Goal: Task Accomplishment & Management: Complete application form

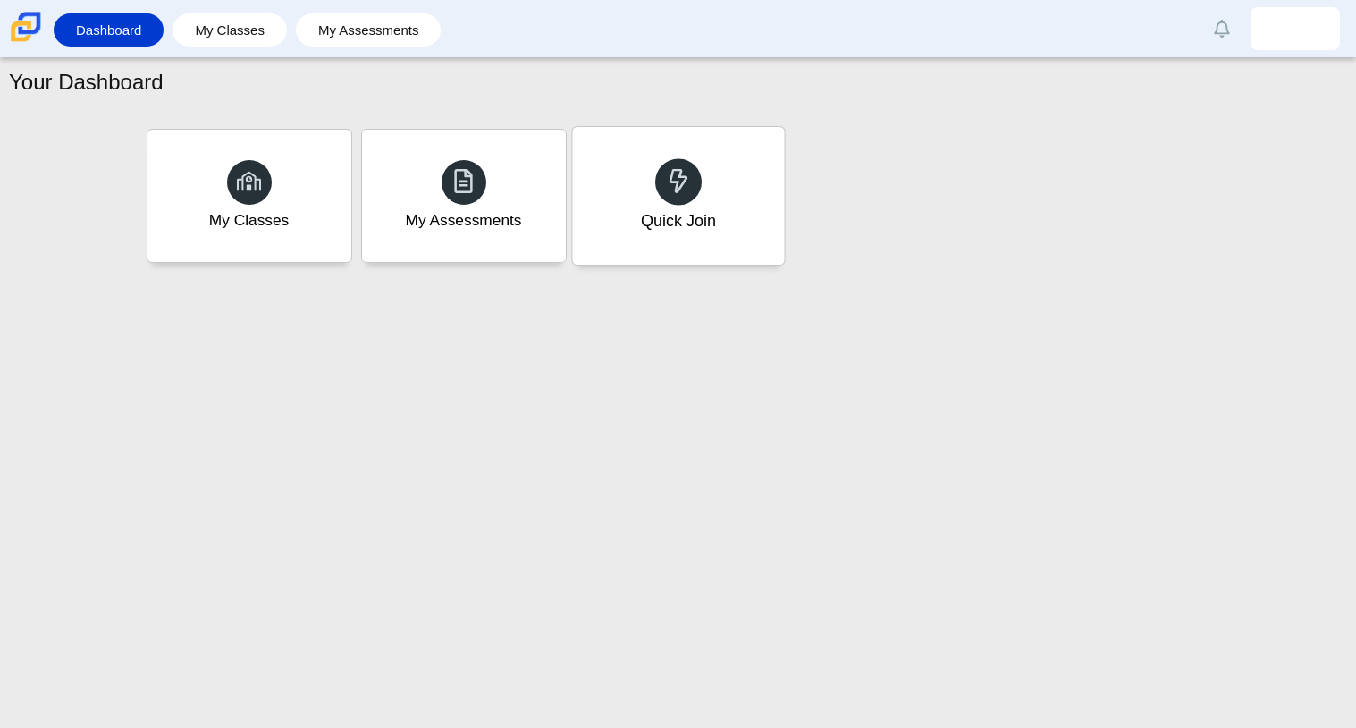
click at [664, 164] on div at bounding box center [678, 181] width 46 height 46
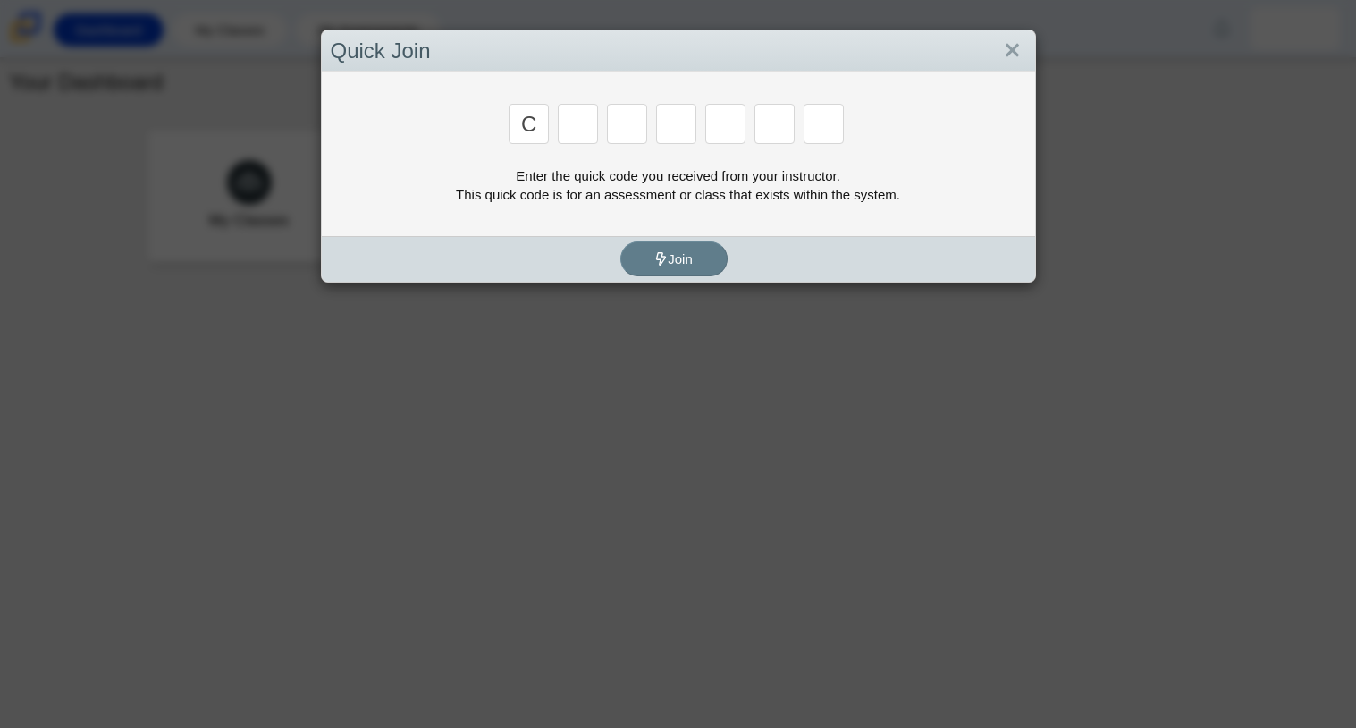
type input "c"
type input "x"
type input "h"
type input "9"
type input "m"
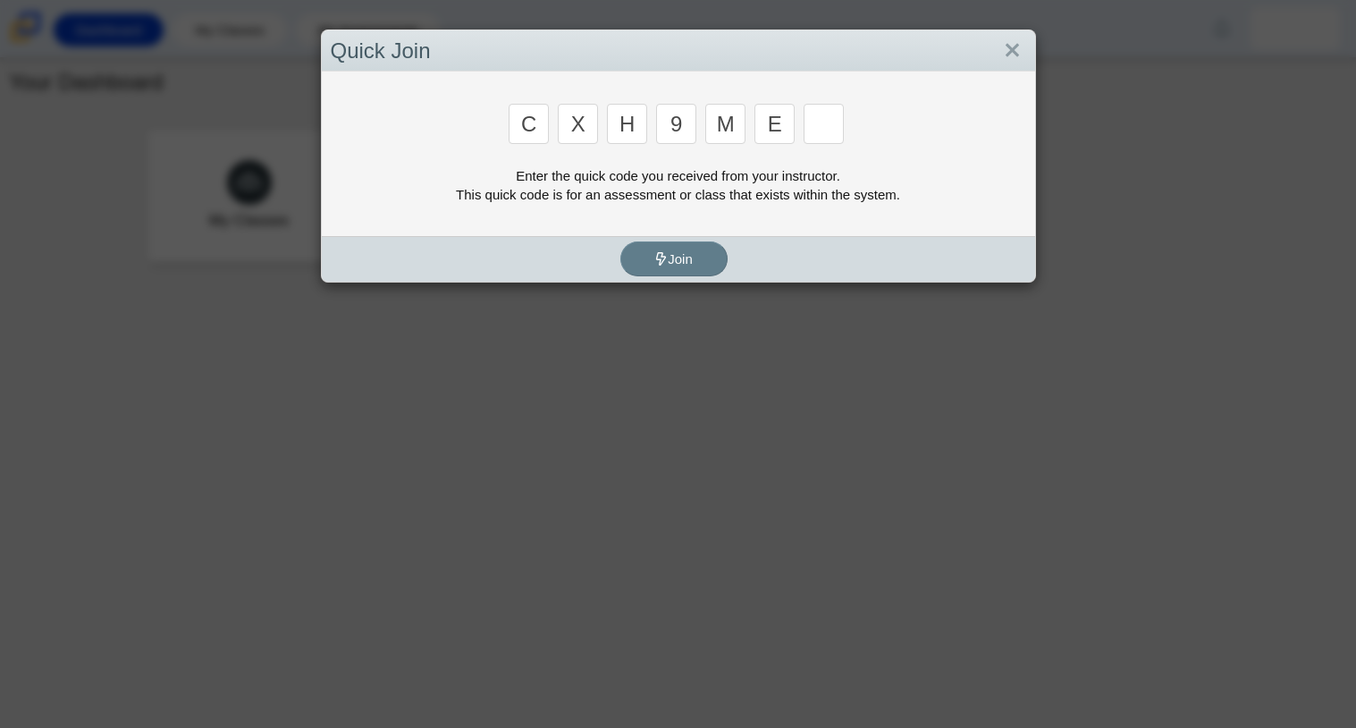
type input "e"
type input "2"
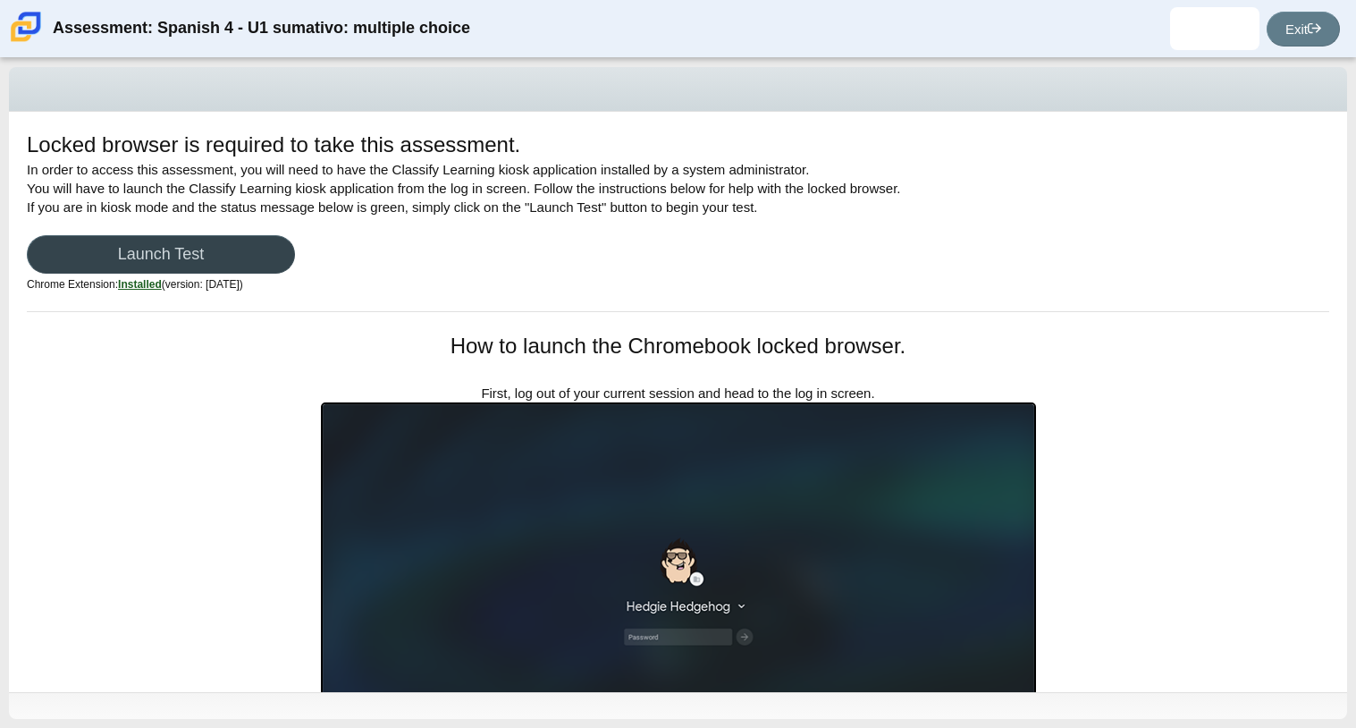
click at [223, 246] on link "Launch Test" at bounding box center [161, 254] width 268 height 38
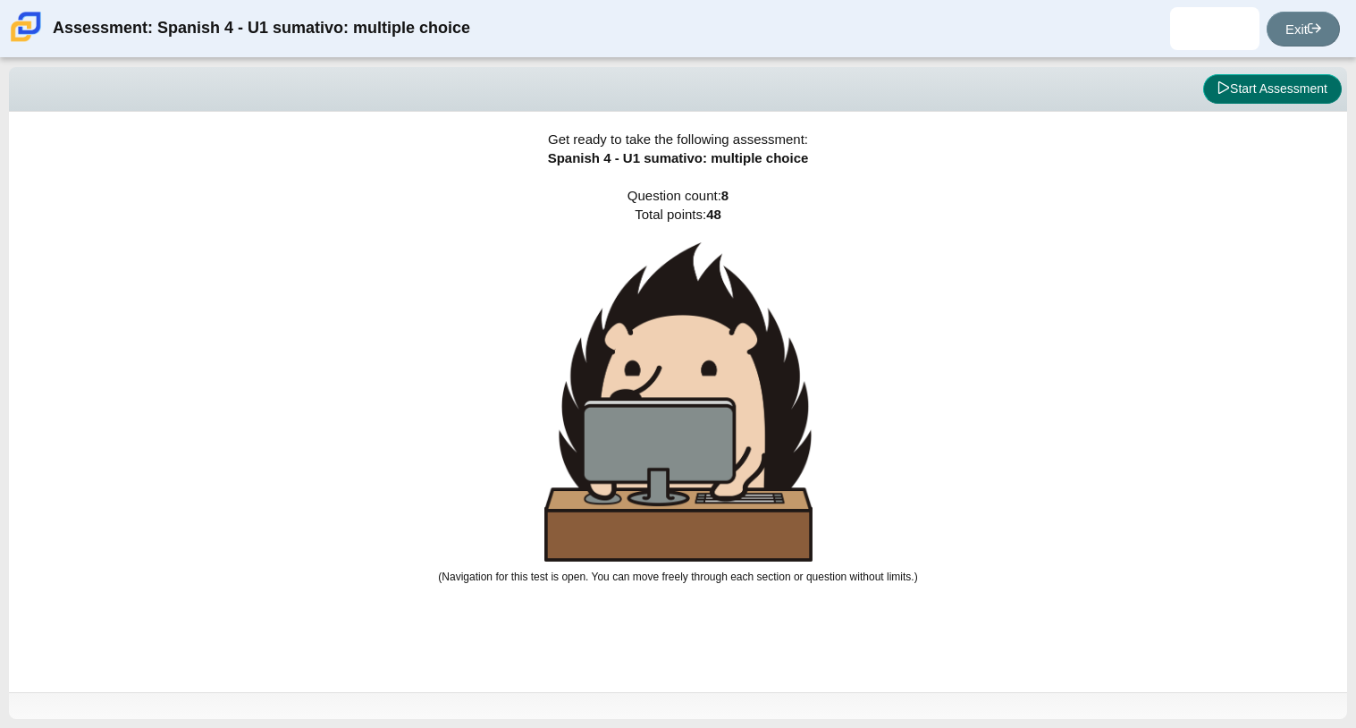
click at [1287, 96] on button "Start Assessment" at bounding box center [1272, 89] width 139 height 30
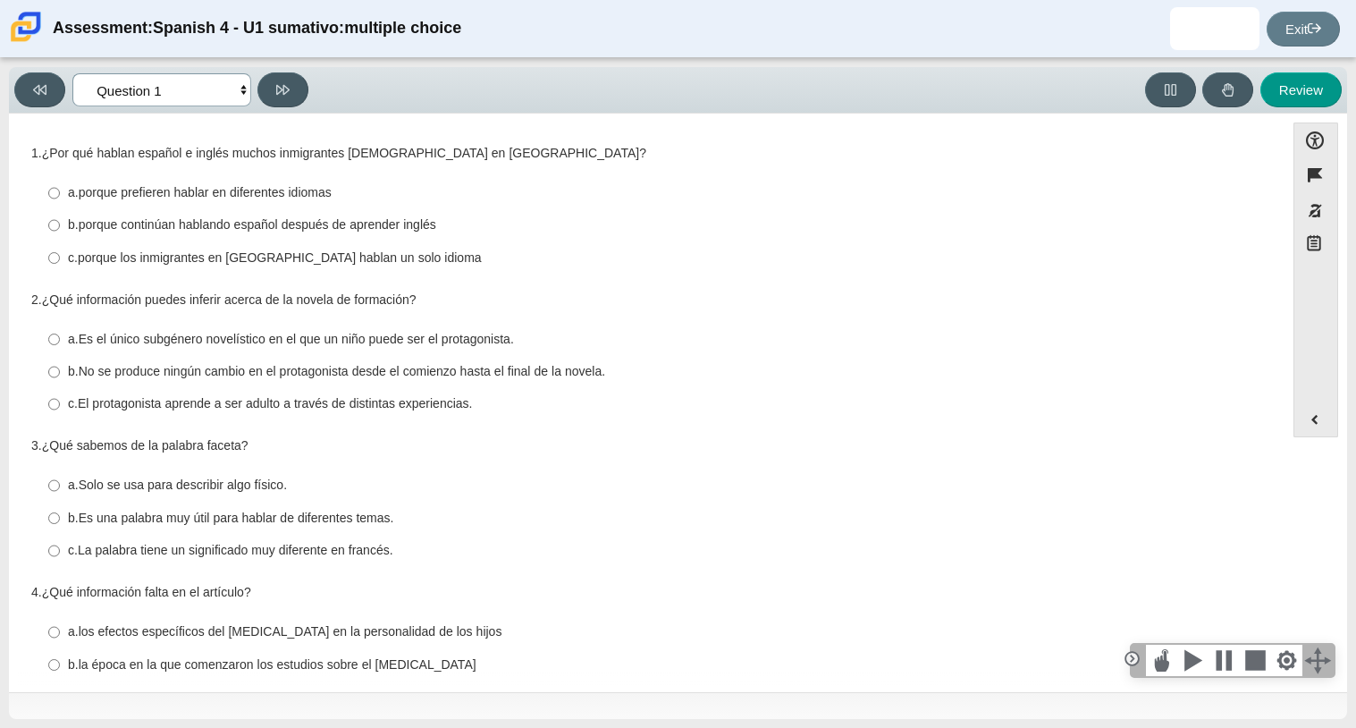
click at [121, 88] on select "Comprensión auditiva Question 1 Question 2 Question 3 Comprensión de lectura Qu…" at bounding box center [161, 89] width 179 height 33
click at [72, 73] on select "Comprensión auditiva Question 1 Question 2 Question 3 Comprensión de lectura Qu…" at bounding box center [161, 89] width 179 height 33
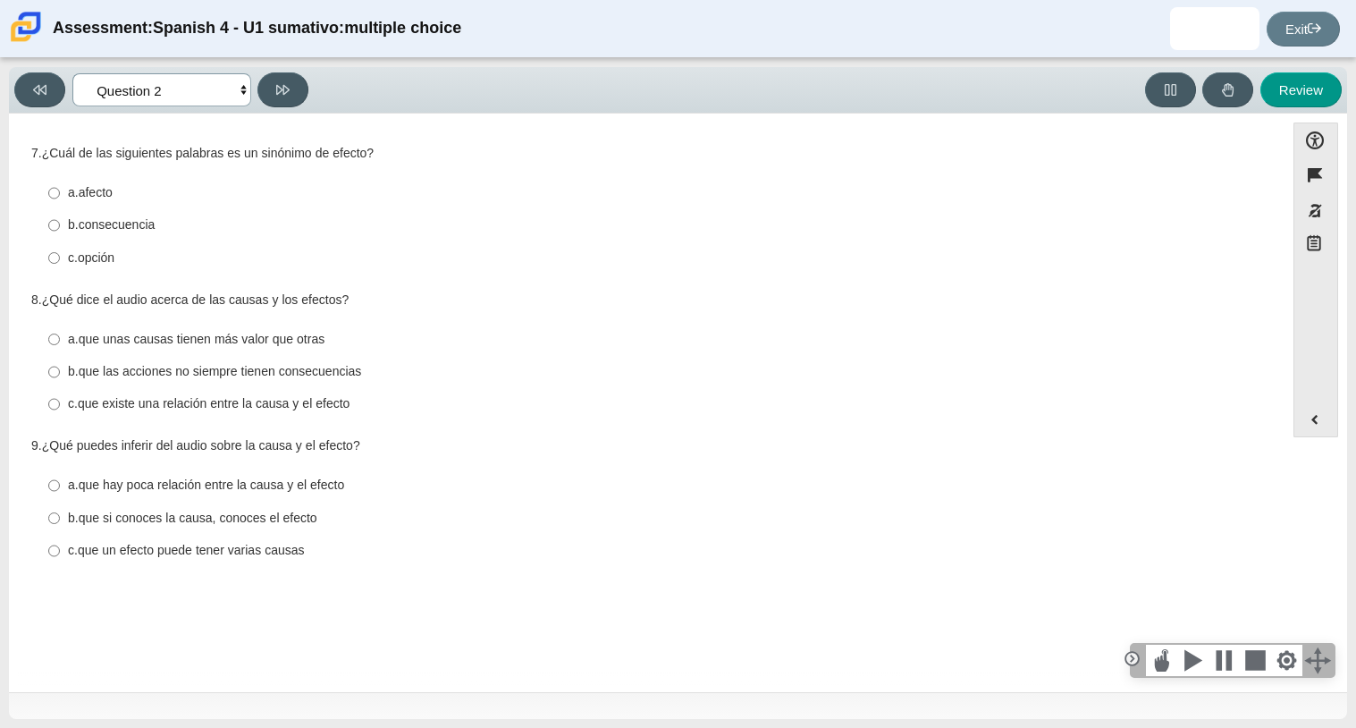
click at [137, 85] on select "Comprensión auditiva Question 1 Question 2 Question 3 Comprensión de lectura Qu…" at bounding box center [161, 89] width 179 height 33
select select "a41de488-02ac-4dd5-a09b-0381ab625a77"
click at [72, 73] on select "Comprensión auditiva Question 1 Question 2 Question 3 Comprensión de lectura Qu…" at bounding box center [161, 89] width 179 height 33
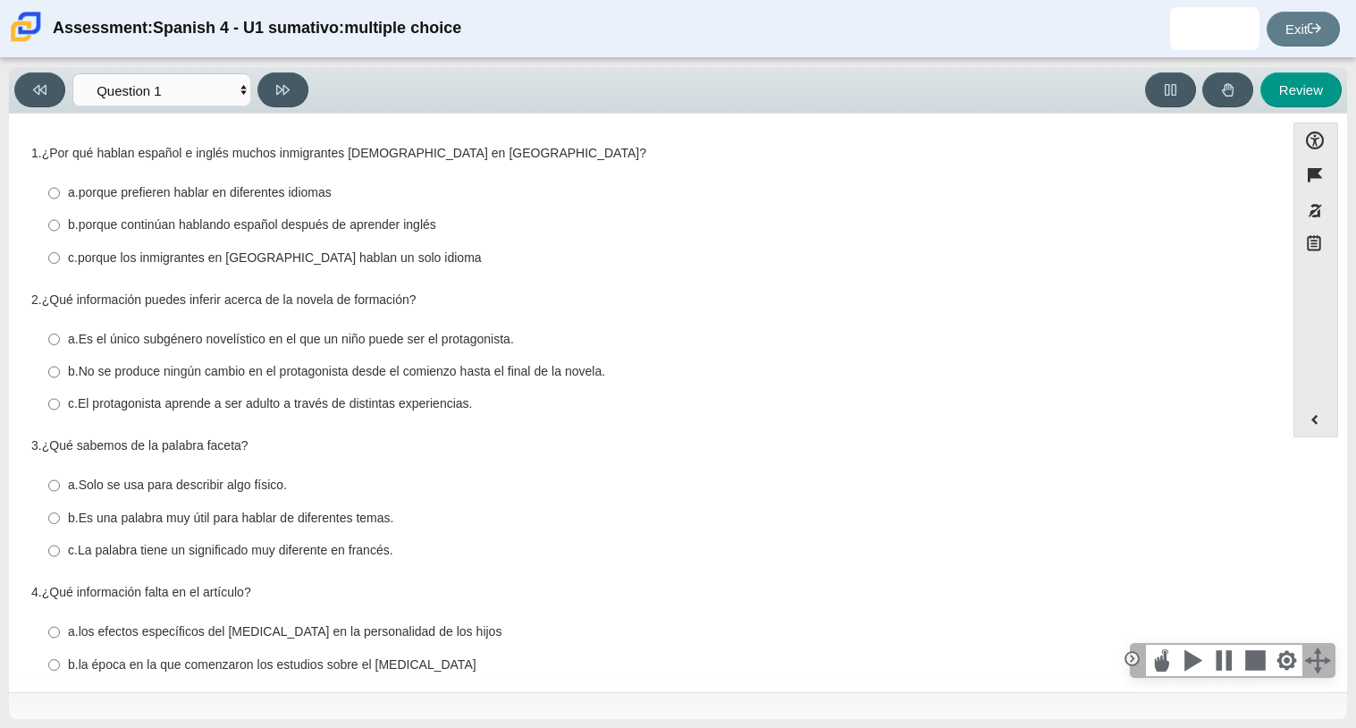
click at [160, 225] on thspan "porque continúan hablando español después de aprender inglés" at bounding box center [258, 224] width 358 height 16
click at [60, 225] on input "b. porque continúan hablando español después de aprender inglés b. porque conti…" at bounding box center [54, 225] width 12 height 32
radio input "true"
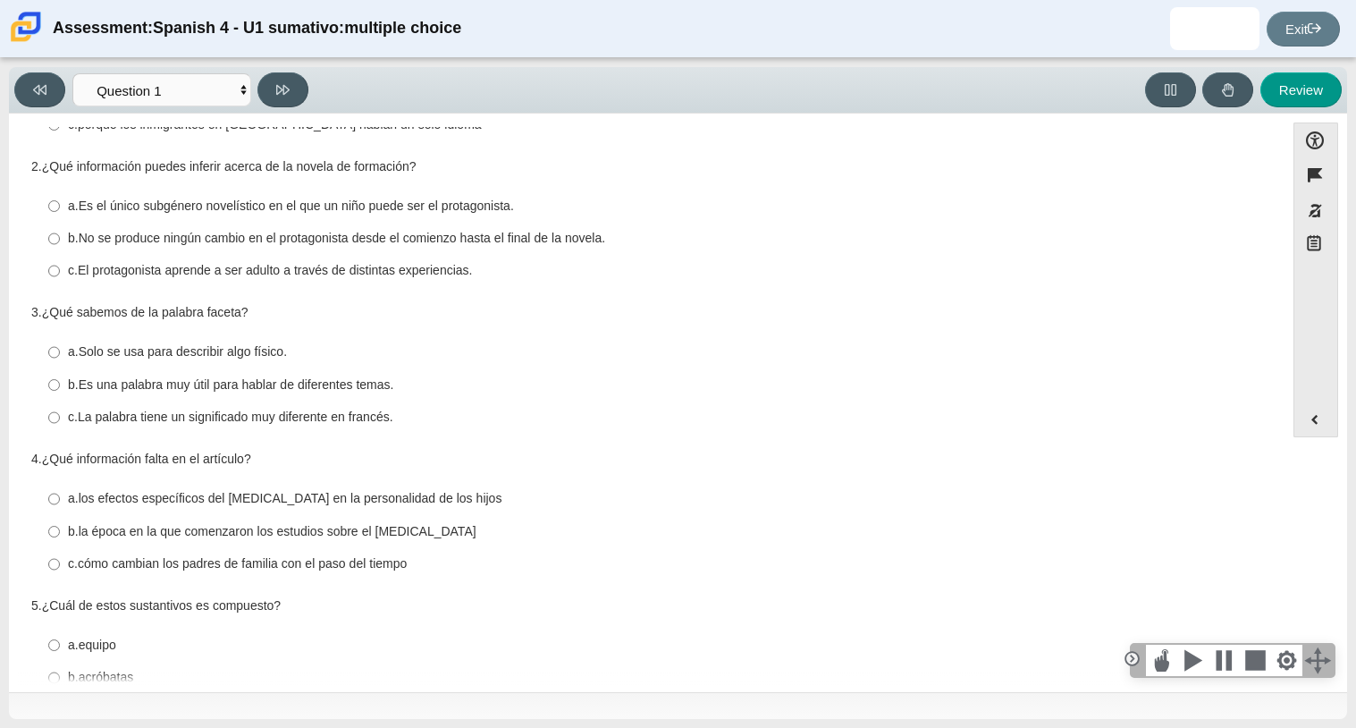
scroll to position [136, 0]
click at [166, 263] on thspan "El protagonista aprende a ser adulto a través de distintas experiencias." at bounding box center [275, 267] width 395 height 16
click at [60, 263] on input "c. El protagonista aprende a ser adulto a través de distintas experiencias. c. …" at bounding box center [54, 268] width 12 height 32
radio input "true"
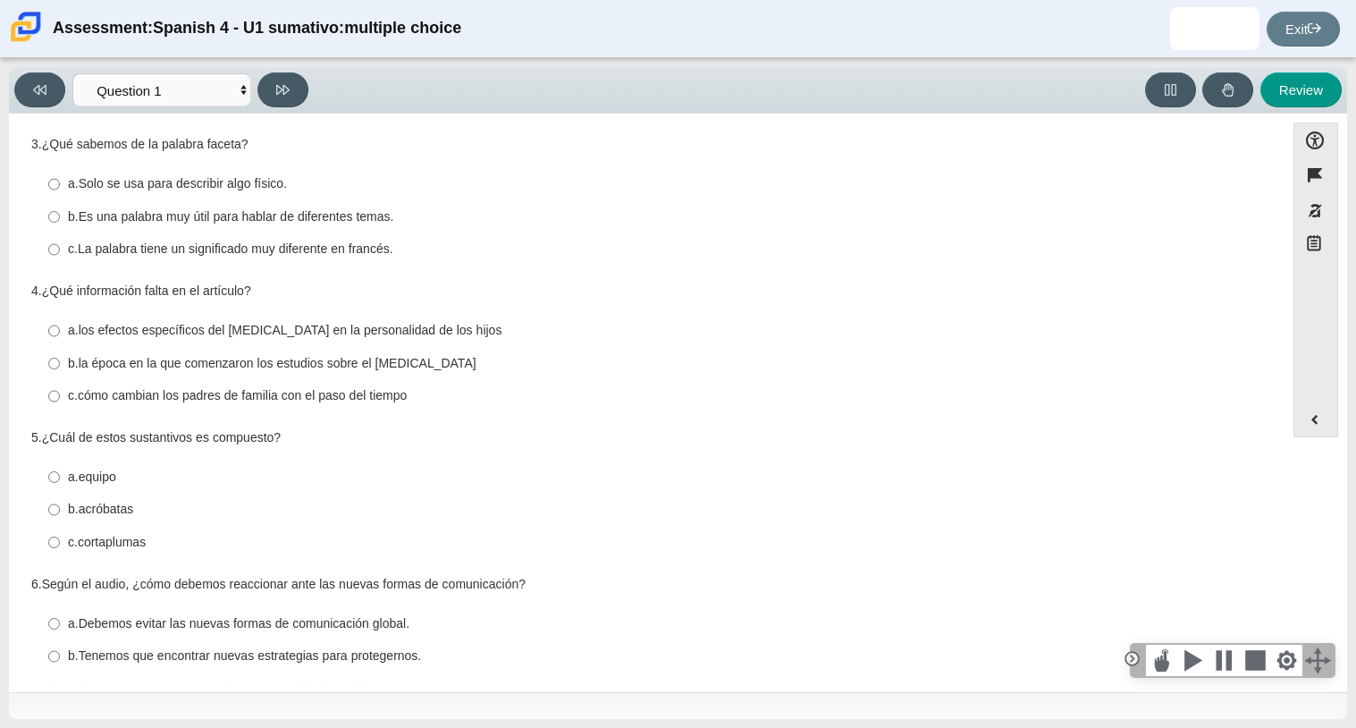
scroll to position [297, 0]
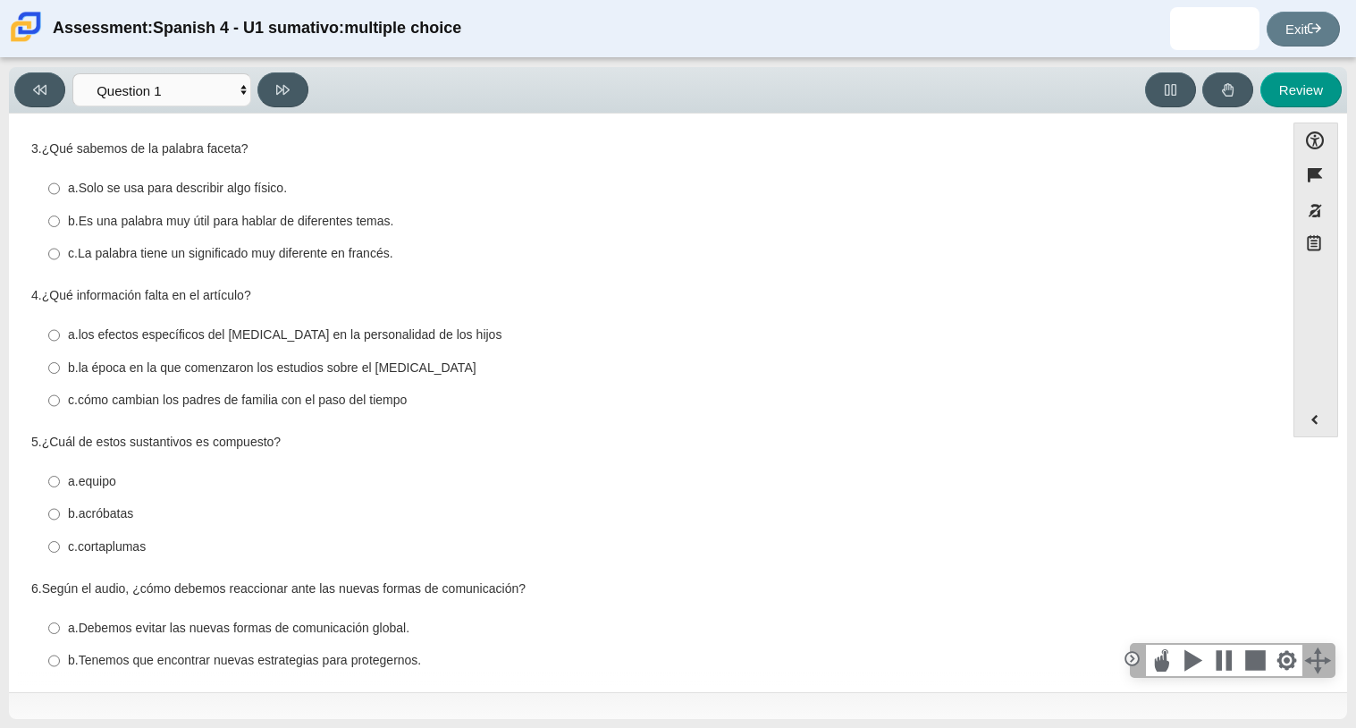
click at [220, 228] on thspan "Es una palabra muy útil para hablar de diferentes temas." at bounding box center [237, 221] width 316 height 16
click at [60, 228] on input "b. Es una palabra muy útil para hablar de diferentes temas. b. Es una palabra m…" at bounding box center [54, 221] width 12 height 32
radio input "true"
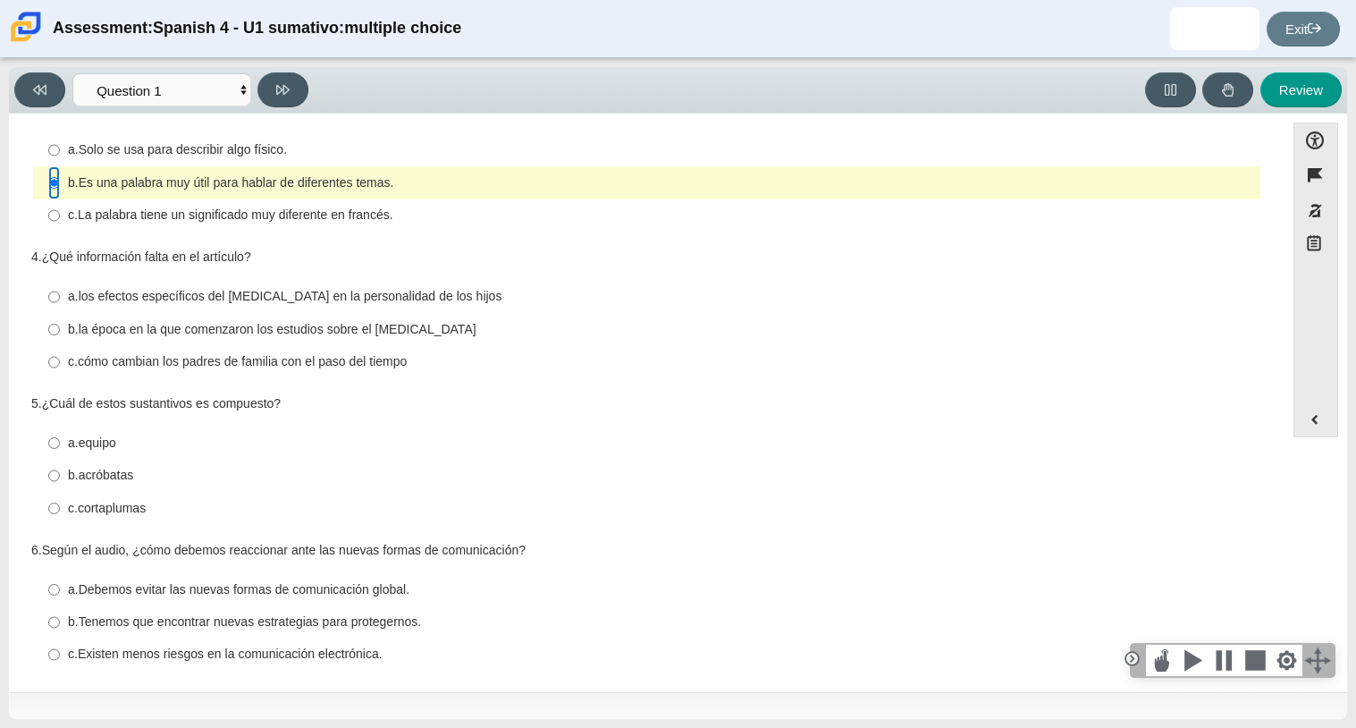
scroll to position [349, 0]
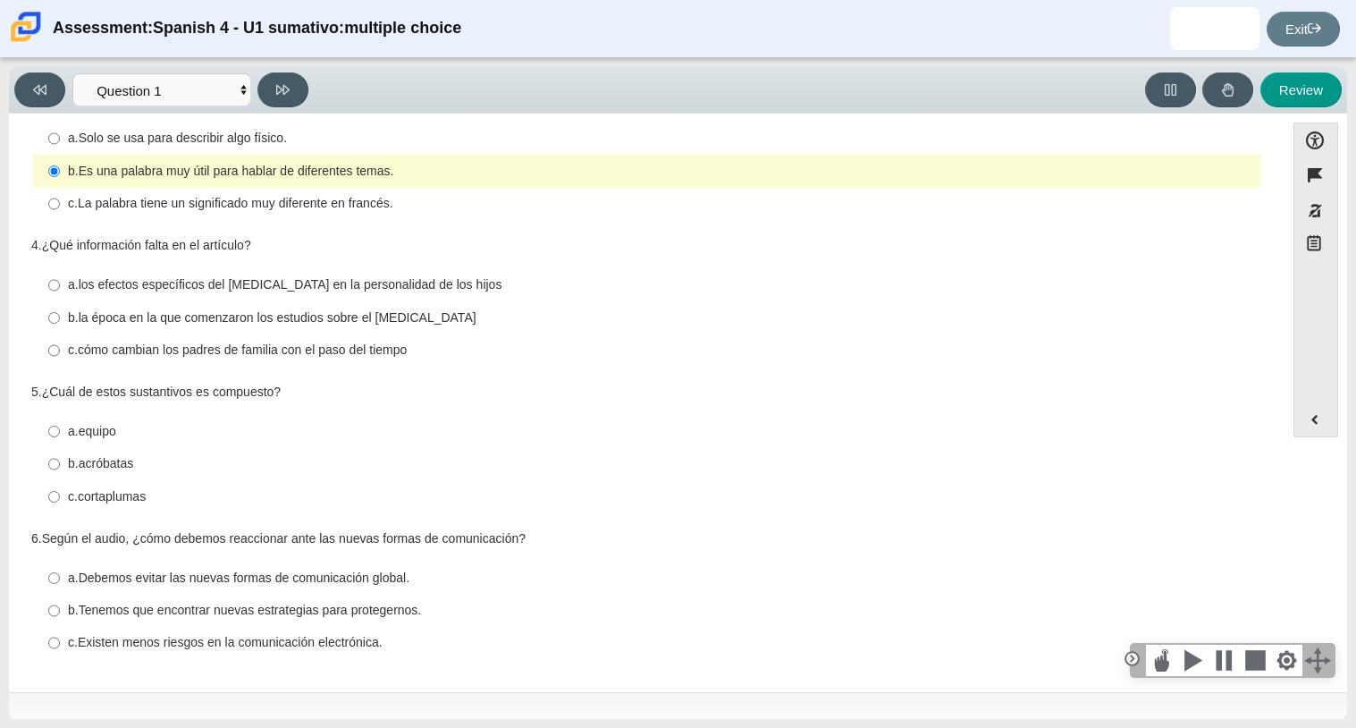
click at [99, 317] on thspan "la época en la que comenzaron los estudios sobre el orden de nacimiento" at bounding box center [278, 317] width 398 height 16
click at [60, 317] on input "b. la época en la que comenzaron los estudios sobre el orden de nacimiento b. l…" at bounding box center [54, 317] width 12 height 32
radio input "true"
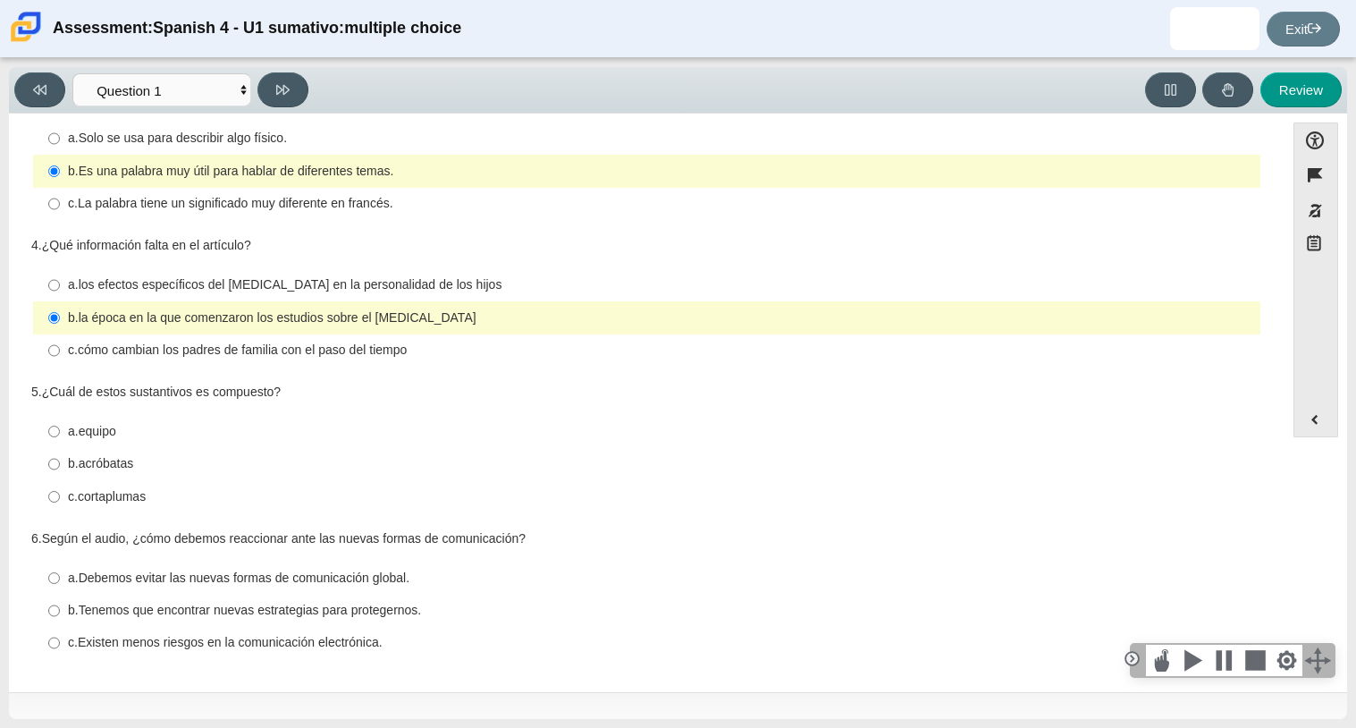
click at [105, 498] on thspan "cortaplumas" at bounding box center [112, 496] width 68 height 16
click at [60, 498] on input "c. cortaplumas c. cortaplumas" at bounding box center [54, 496] width 12 height 32
radio input "true"
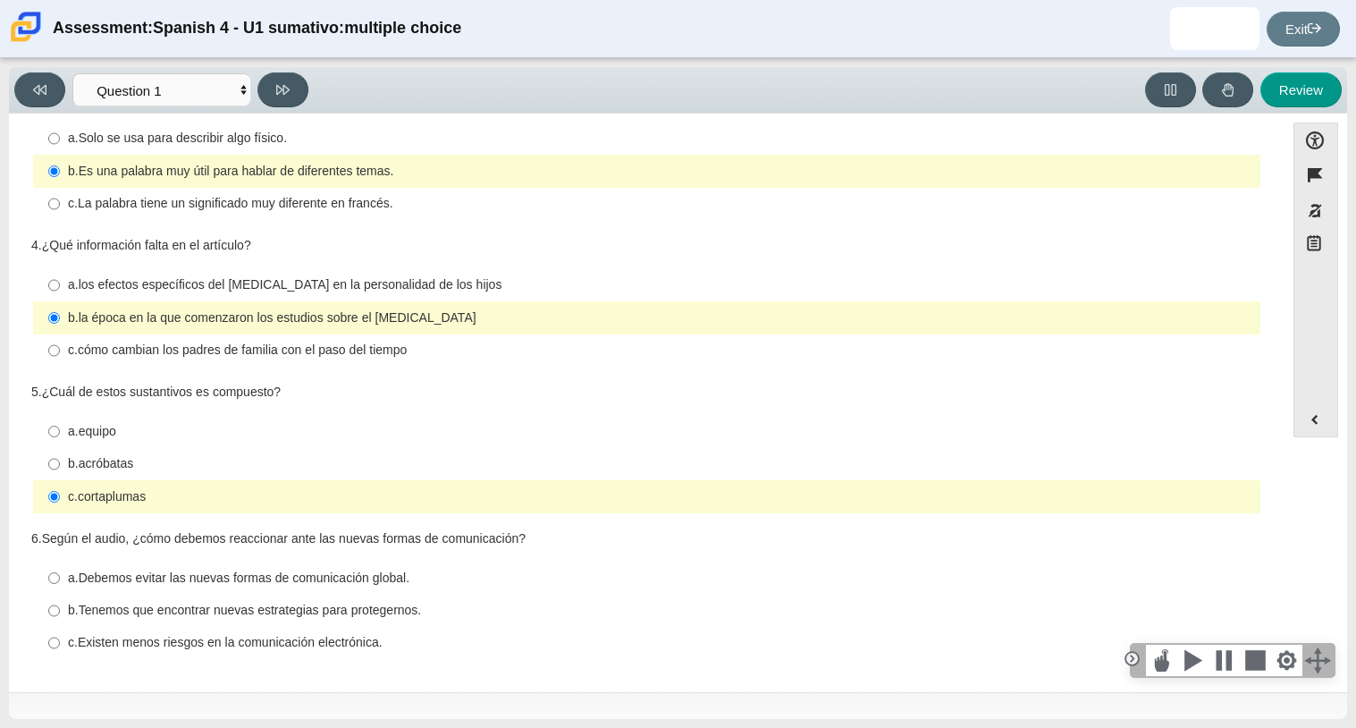
click at [215, 612] on thspan "Tenemos que encontrar nuevas estrategias para protegernos." at bounding box center [250, 610] width 343 height 16
click at [60, 612] on input "b. Tenemos que encontrar nuevas estrategias para protegernos. b. Tenemos que en…" at bounding box center [54, 610] width 12 height 32
radio input "true"
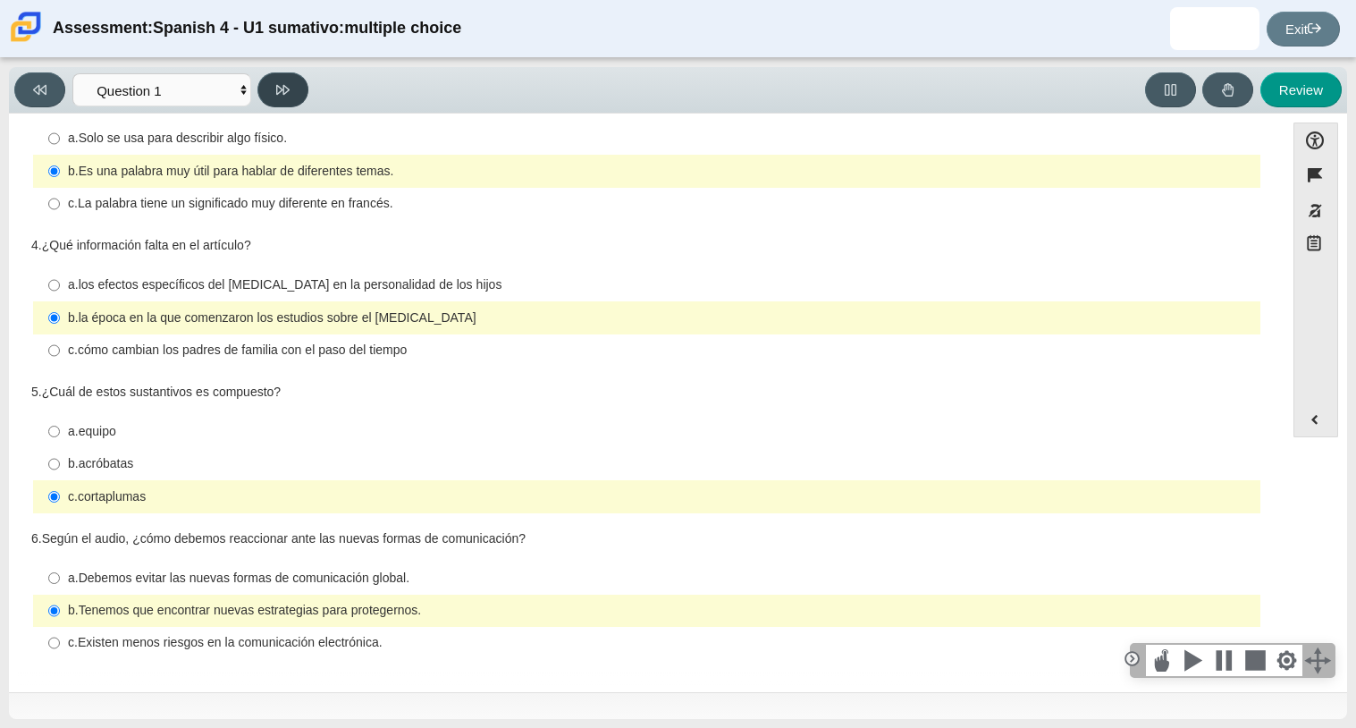
click at [289, 88] on icon at bounding box center [282, 90] width 13 height 10
select select "f076714a-6747-478e-936f-d582d2f603d1"
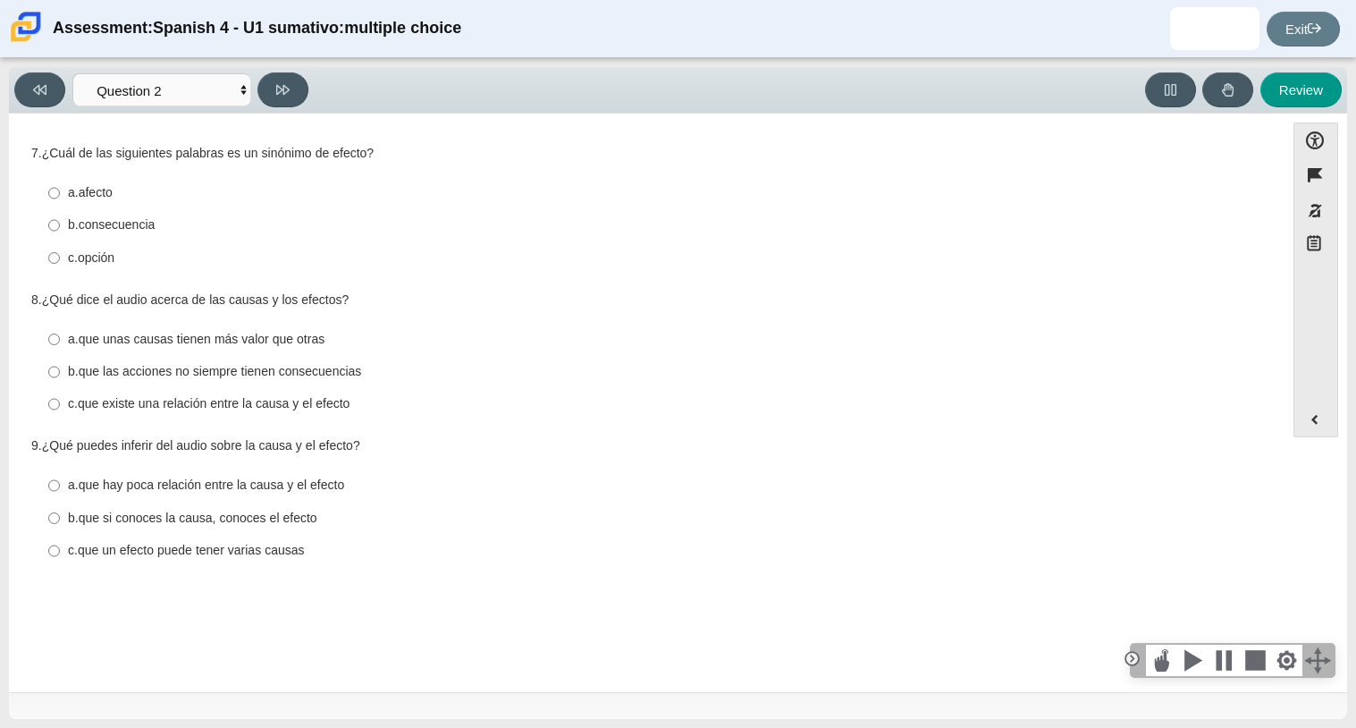
click at [130, 263] on div "c. opción" at bounding box center [660, 258] width 1185 height 18
click at [60, 263] on input "c. opción c. opción" at bounding box center [54, 257] width 12 height 32
radio input "true"
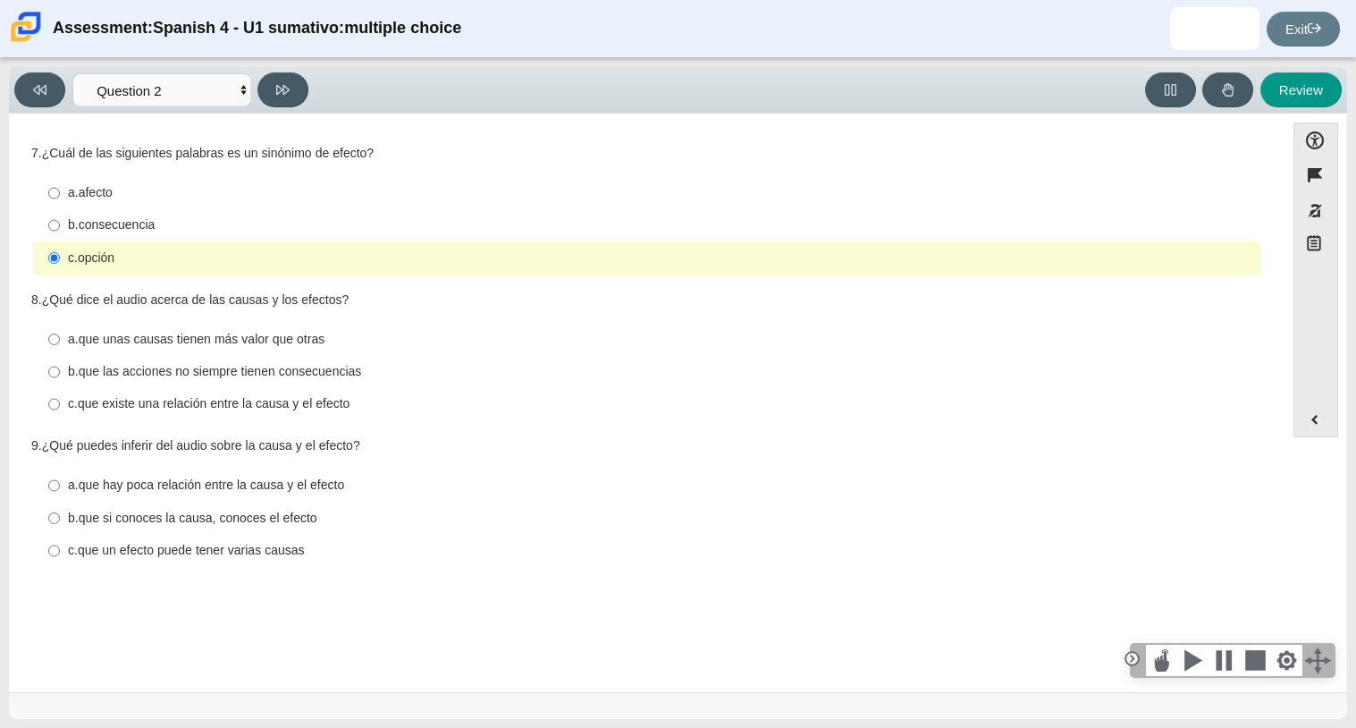
click at [206, 562] on label "c. que un efecto puede tener varias causas c. que un efecto puede tener varias …" at bounding box center [648, 551] width 1225 height 32
click at [60, 562] on input "c. que un efecto puede tener varias causas c. que un efecto puede tener varias …" at bounding box center [54, 551] width 12 height 32
radio input "true"
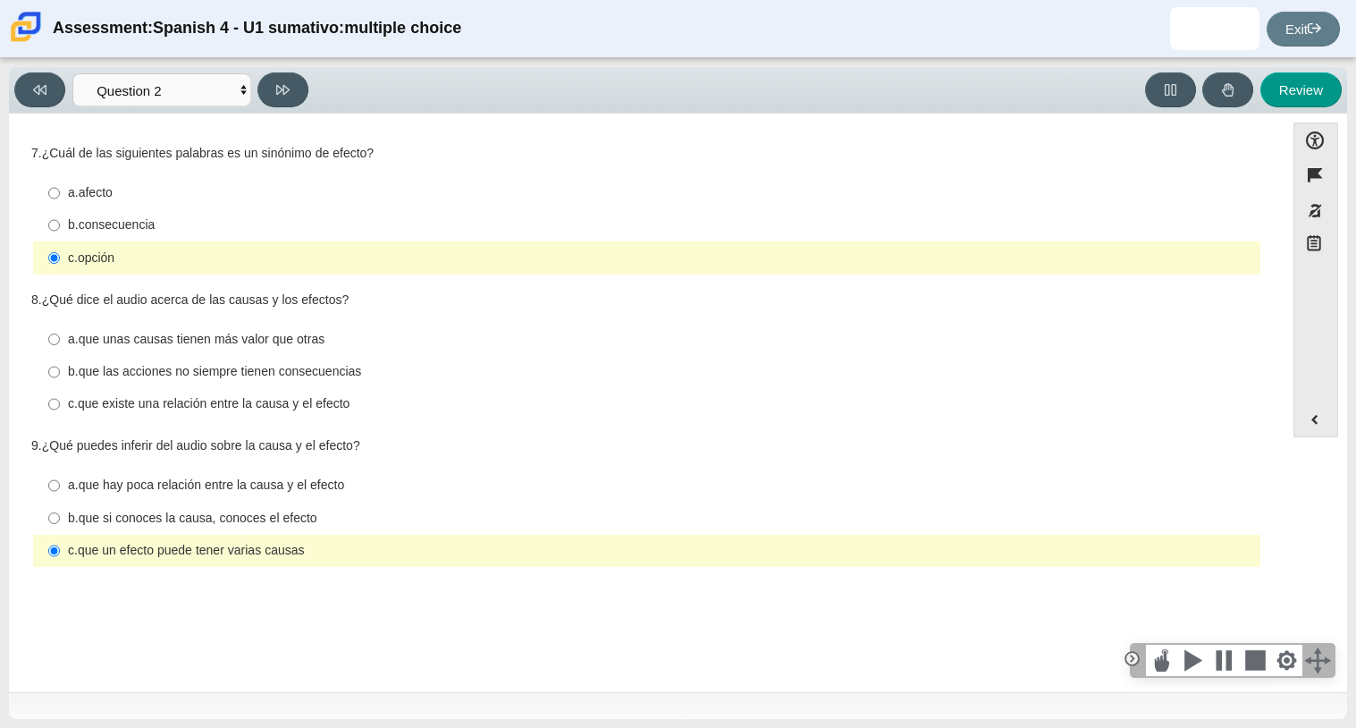
click at [176, 402] on thspan "que existe una relación entre la causa y el efecto" at bounding box center [214, 403] width 273 height 16
click at [60, 402] on input "c. que existe una relación entre la causa y el efecto c. que existe una relació…" at bounding box center [54, 404] width 12 height 32
radio input "true"
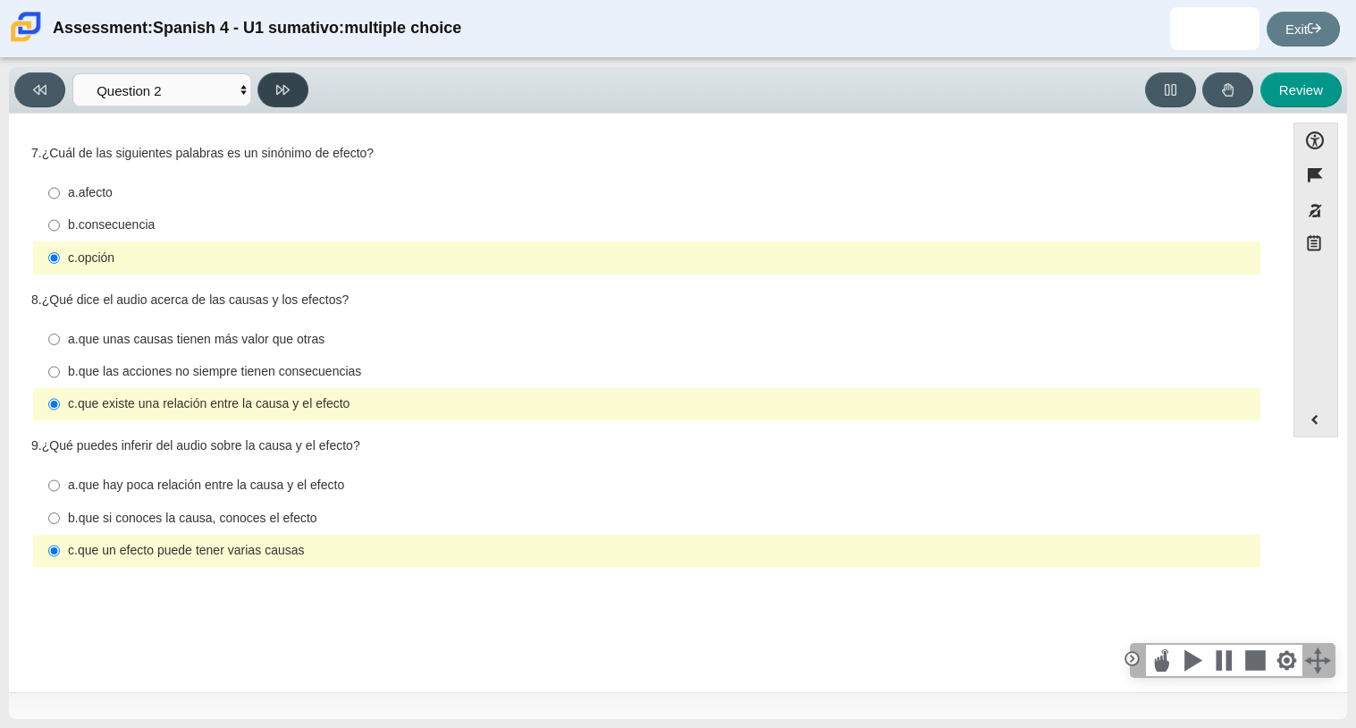
click at [269, 88] on button at bounding box center [282, 89] width 51 height 35
select select "955d698b-f94a-4dc0-b255-03112f50ff9e"
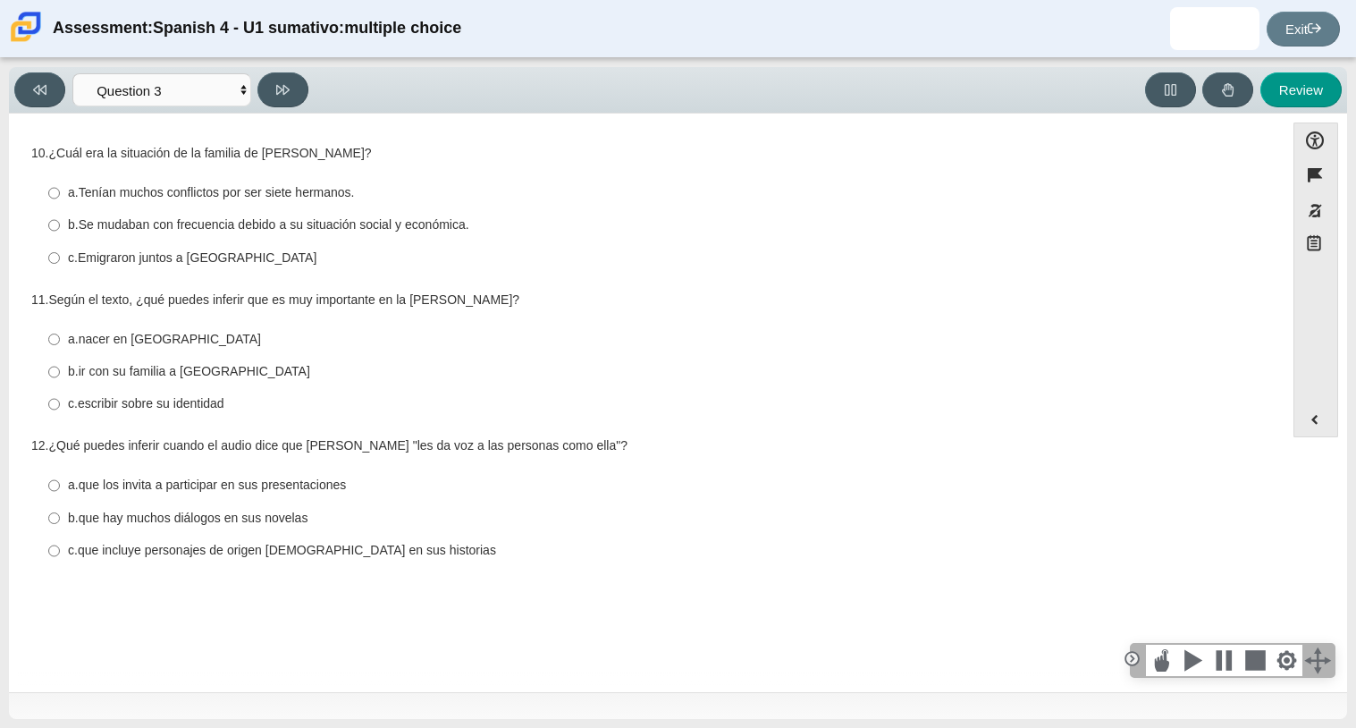
click at [165, 556] on thspan "que incluye personajes de origen mexicano en sus historias" at bounding box center [287, 550] width 418 height 16
click at [60, 556] on input "c. que incluye personajes de origen mexicano en sus historias c. que incluye pe…" at bounding box center [54, 551] width 12 height 32
radio input "true"
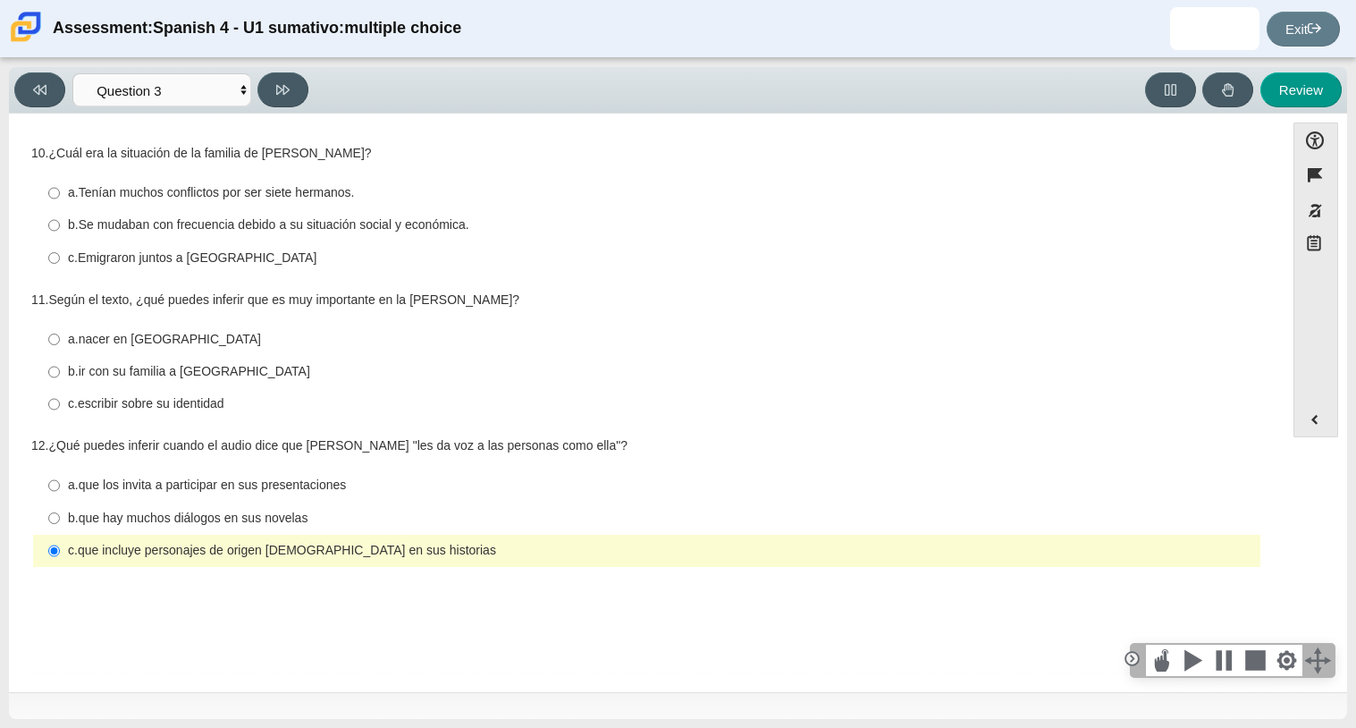
click at [165, 556] on thspan "que incluye personajes de origen mexicano en sus historias" at bounding box center [287, 550] width 418 height 16
click at [60, 556] on input "c. que incluye personajes de origen mexicano en sus historias c. que incluye pe…" at bounding box center [54, 551] width 12 height 32
click at [403, 215] on label "b. Se mudaban con frecuencia debido a su situación social y económica. b. Se mu…" at bounding box center [648, 225] width 1225 height 32
click at [60, 215] on input "b. Se mudaban con frecuencia debido a su situación social y económica. b. Se mu…" at bounding box center [54, 225] width 12 height 32
radio input "true"
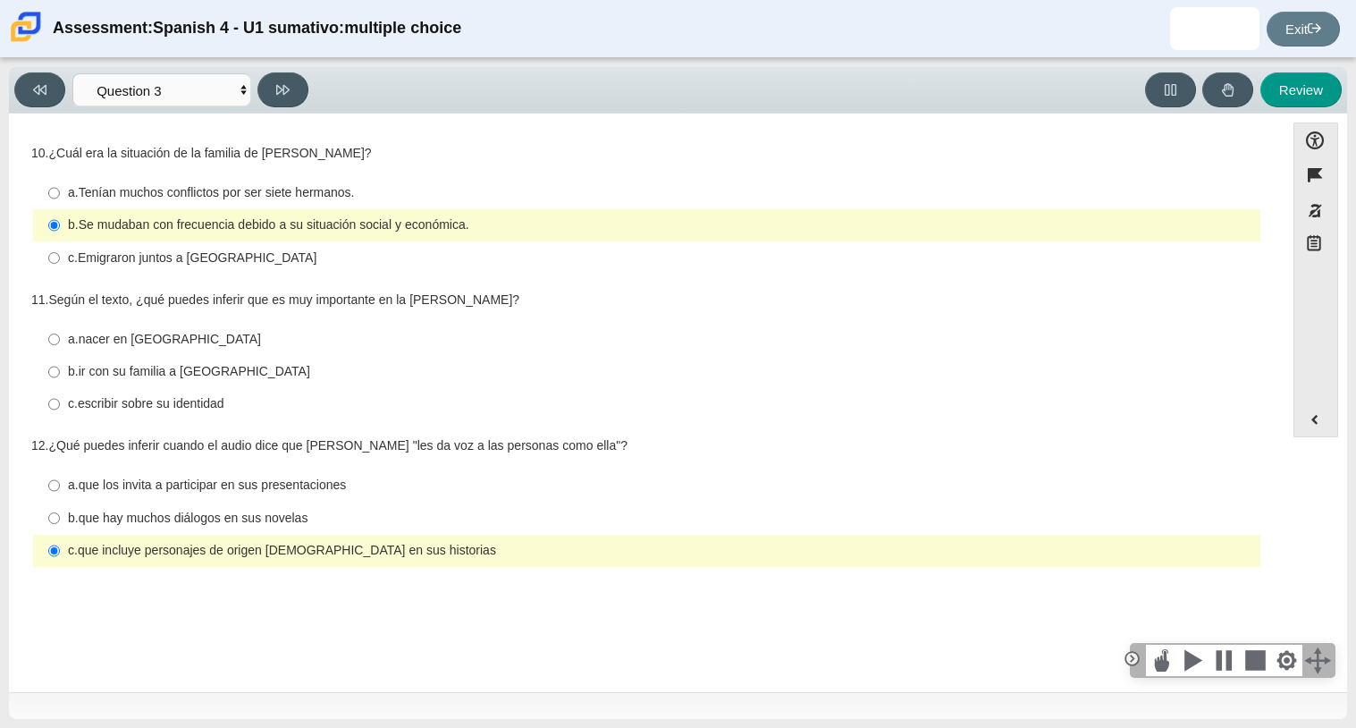
click at [210, 404] on thspan "escribir sobre su identidad" at bounding box center [151, 403] width 147 height 16
click at [60, 404] on input "c. escribir sobre su identidad c. escribir sobre su identidad" at bounding box center [54, 404] width 12 height 32
radio input "true"
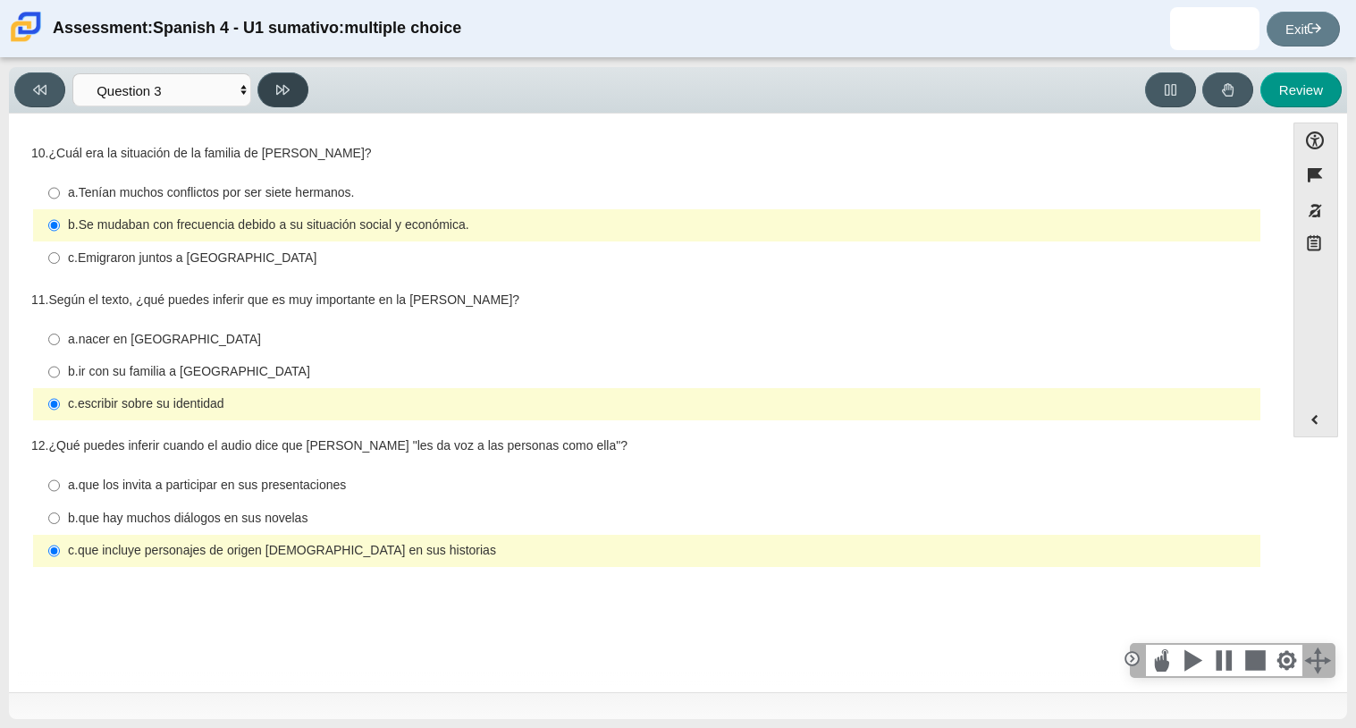
click at [278, 88] on icon at bounding box center [282, 89] width 13 height 13
select select "390cf710-00ed-41bc-9fa6-d48920198324"
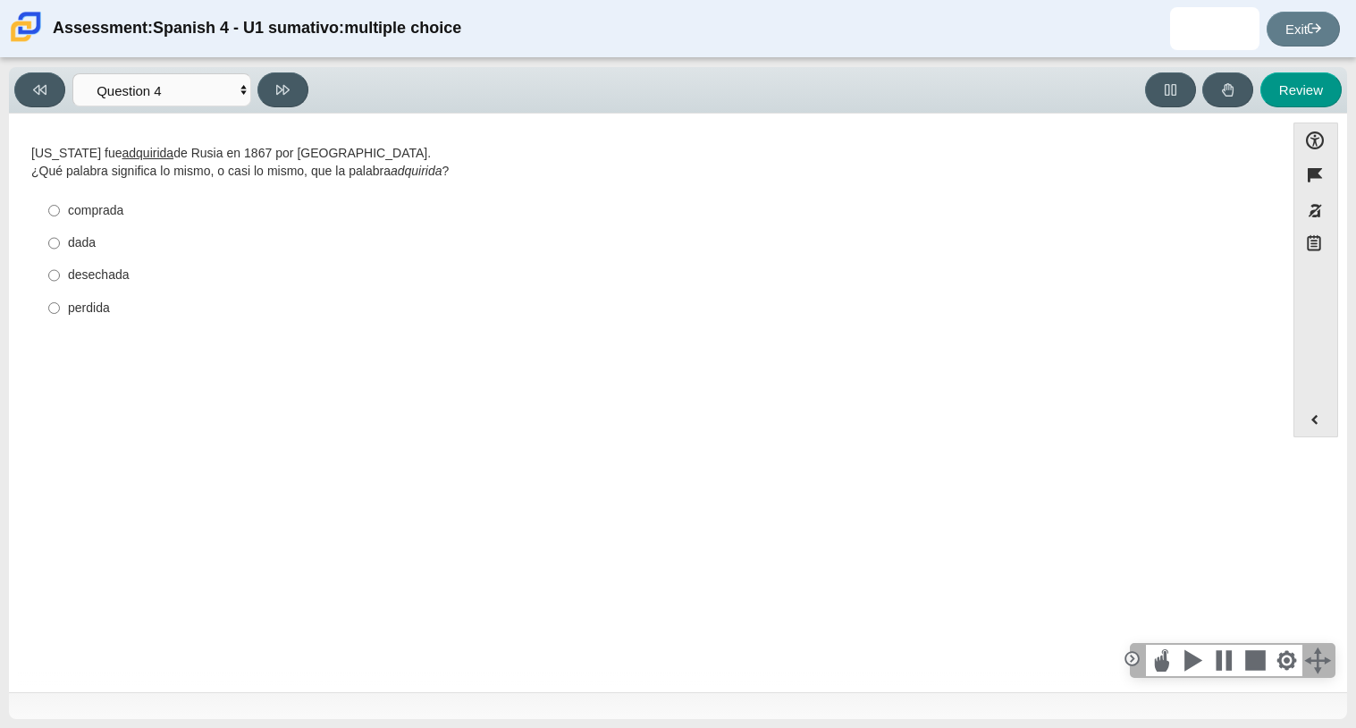
click at [103, 221] on label "comprada comprada" at bounding box center [648, 210] width 1225 height 32
click at [60, 221] on input "comprada comprada" at bounding box center [54, 210] width 12 height 32
radio input "true"
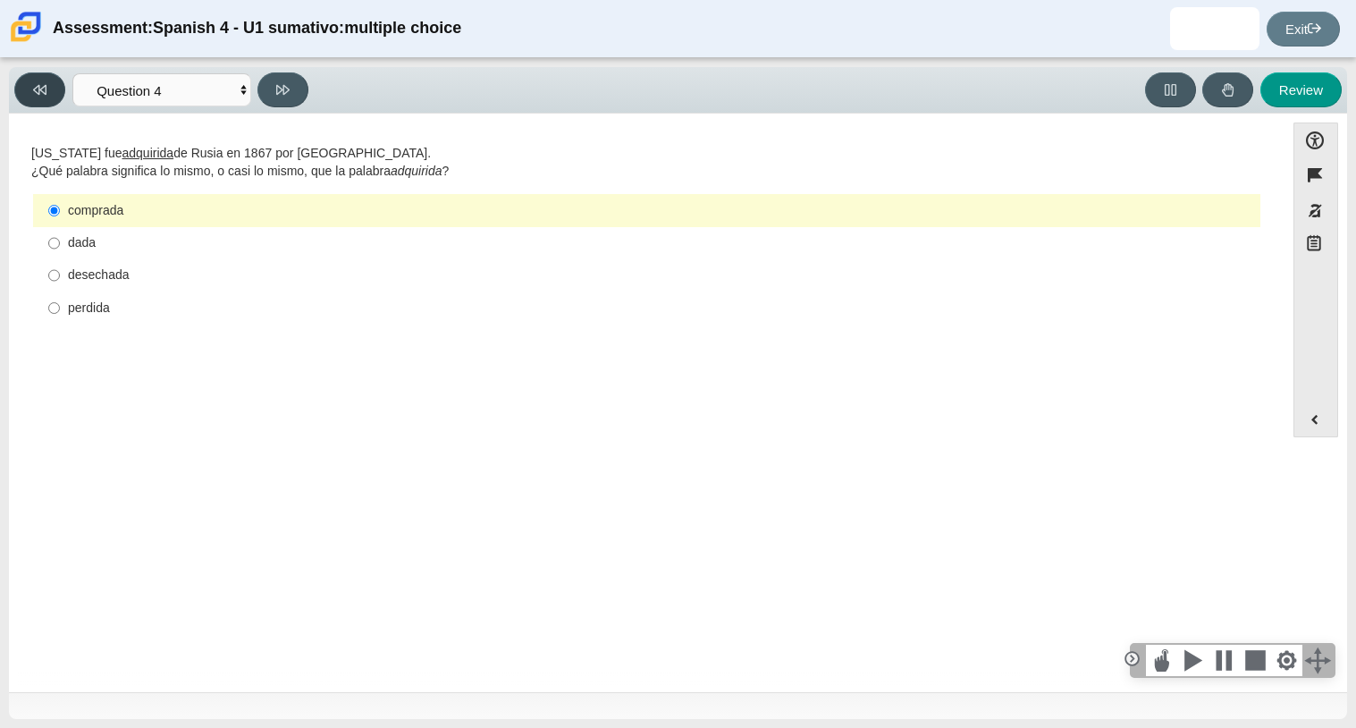
click at [29, 89] on button at bounding box center [39, 89] width 51 height 35
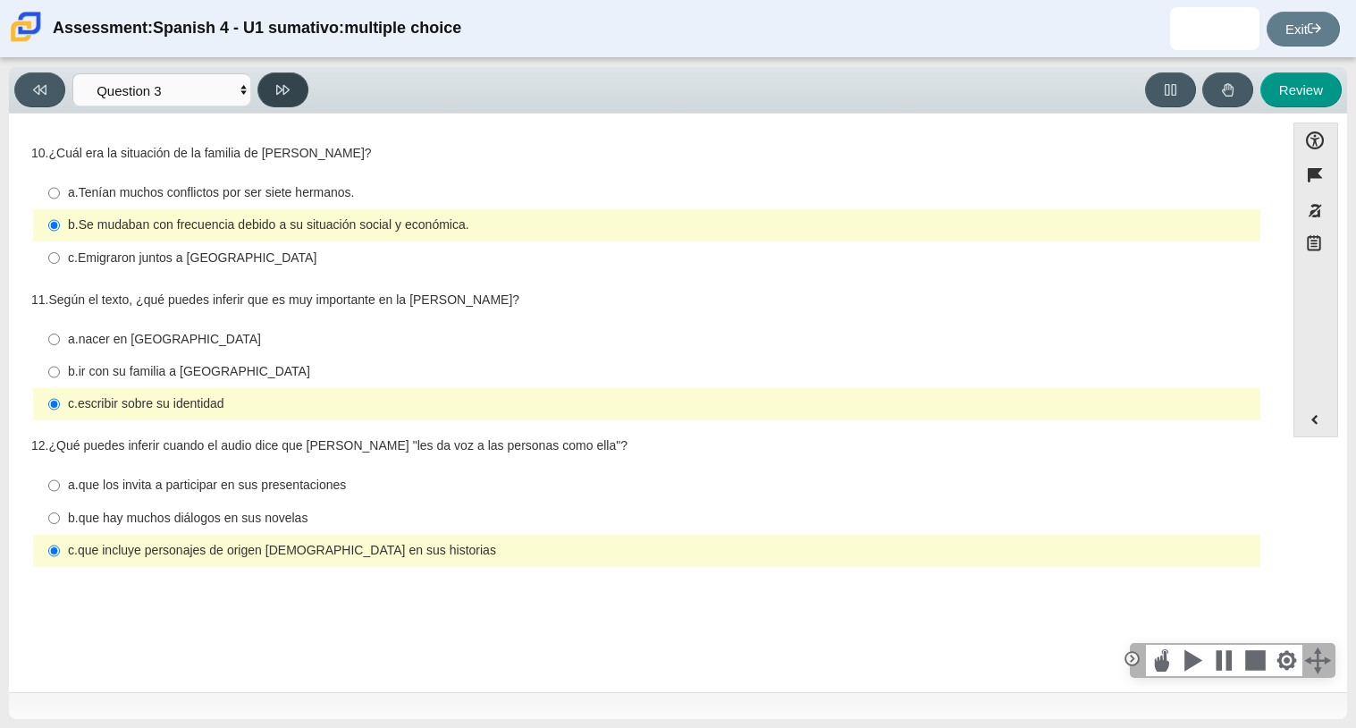
click at [292, 87] on button at bounding box center [282, 89] width 51 height 35
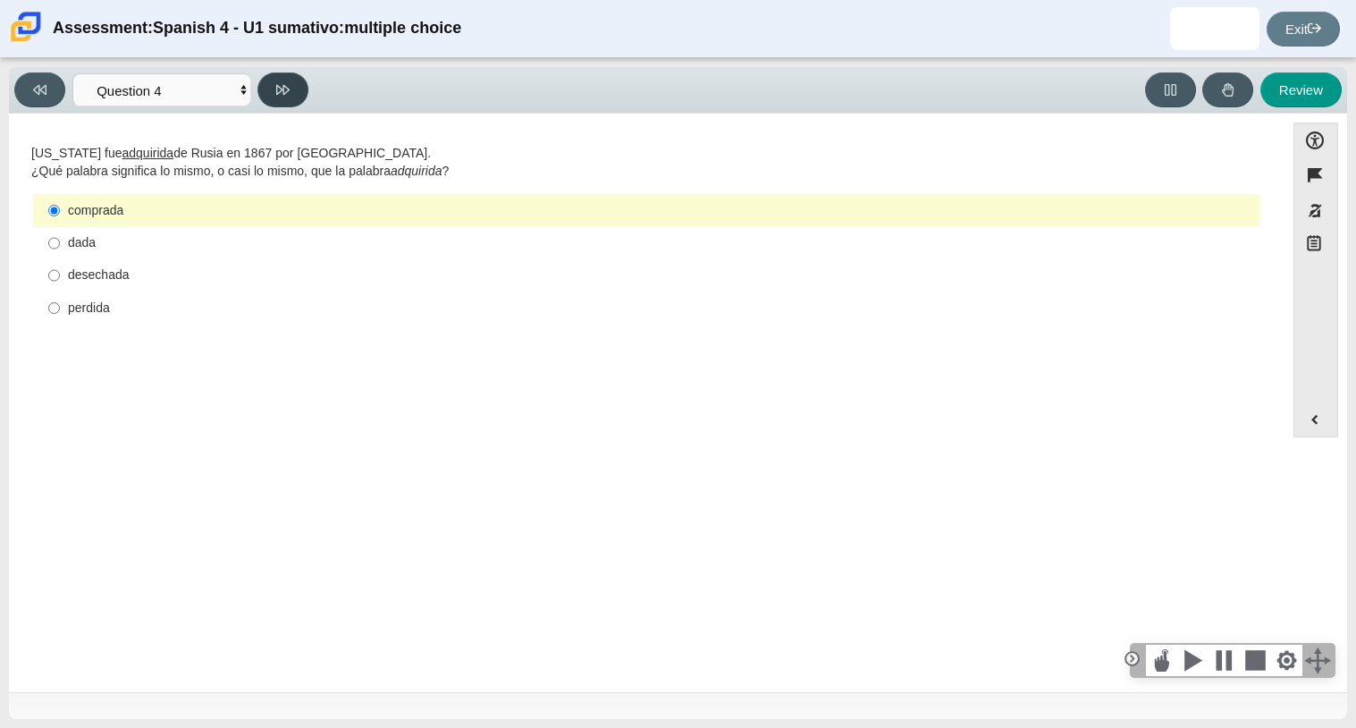
click at [292, 87] on button at bounding box center [282, 89] width 51 height 35
select select "de5bc71e-117a-4bdd-886d-d95d03d193af"
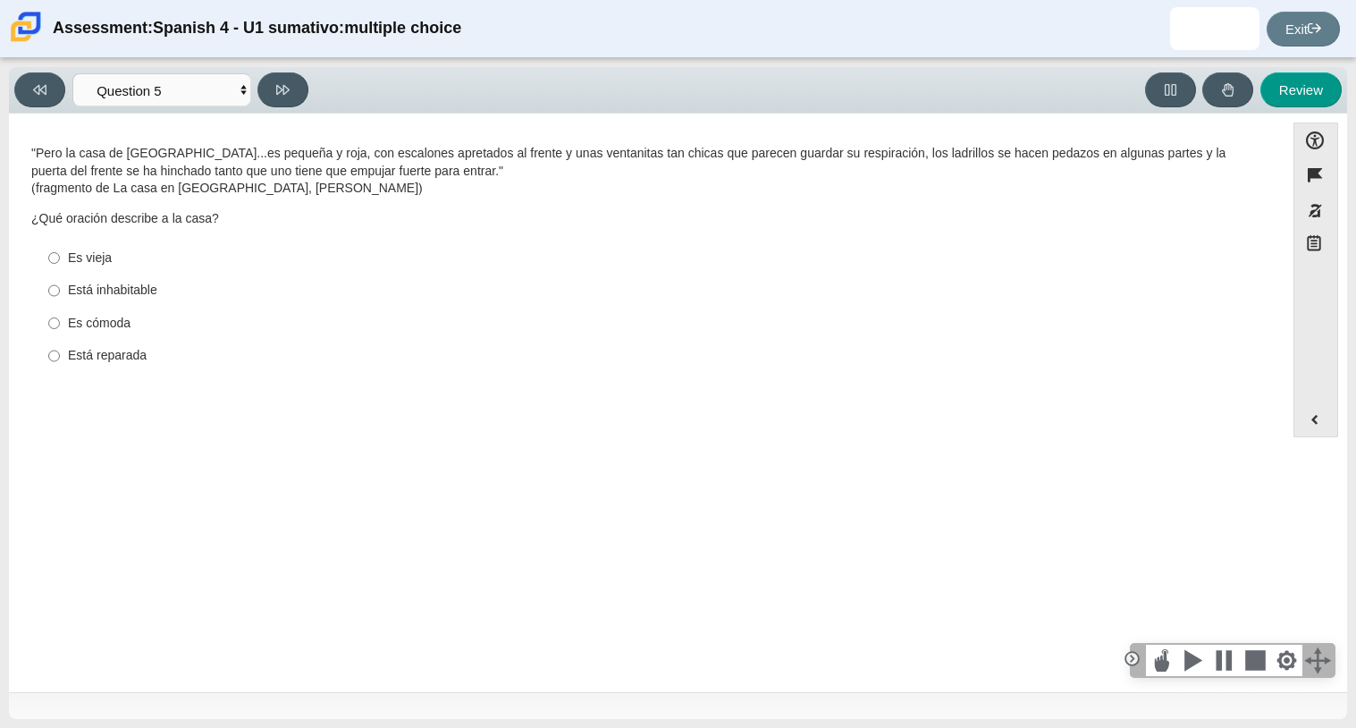
click at [80, 262] on div "Es vieja" at bounding box center [660, 258] width 1185 height 18
click at [60, 262] on input "Es vieja Es vieja" at bounding box center [54, 257] width 12 height 32
radio input "true"
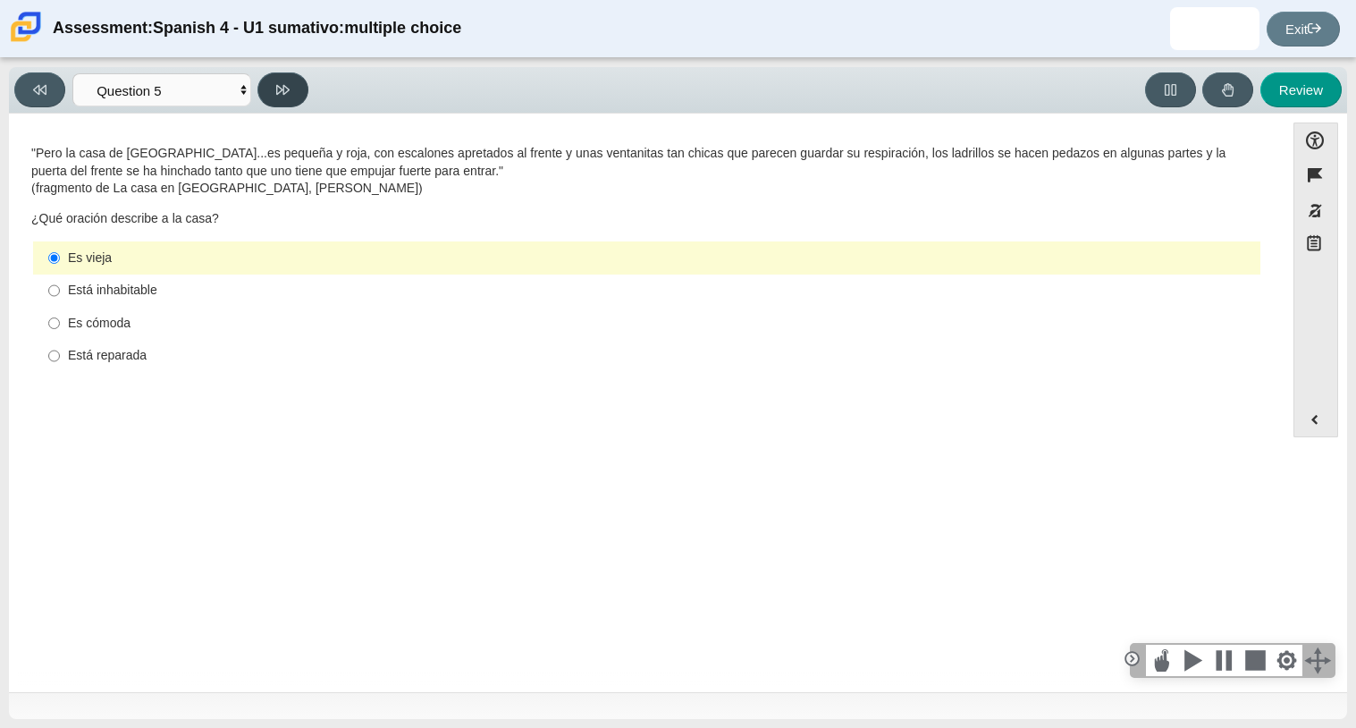
click at [284, 93] on icon at bounding box center [282, 89] width 13 height 13
select select "ad9780d8-5edb-414e-87ea-0bcd5a75287a"
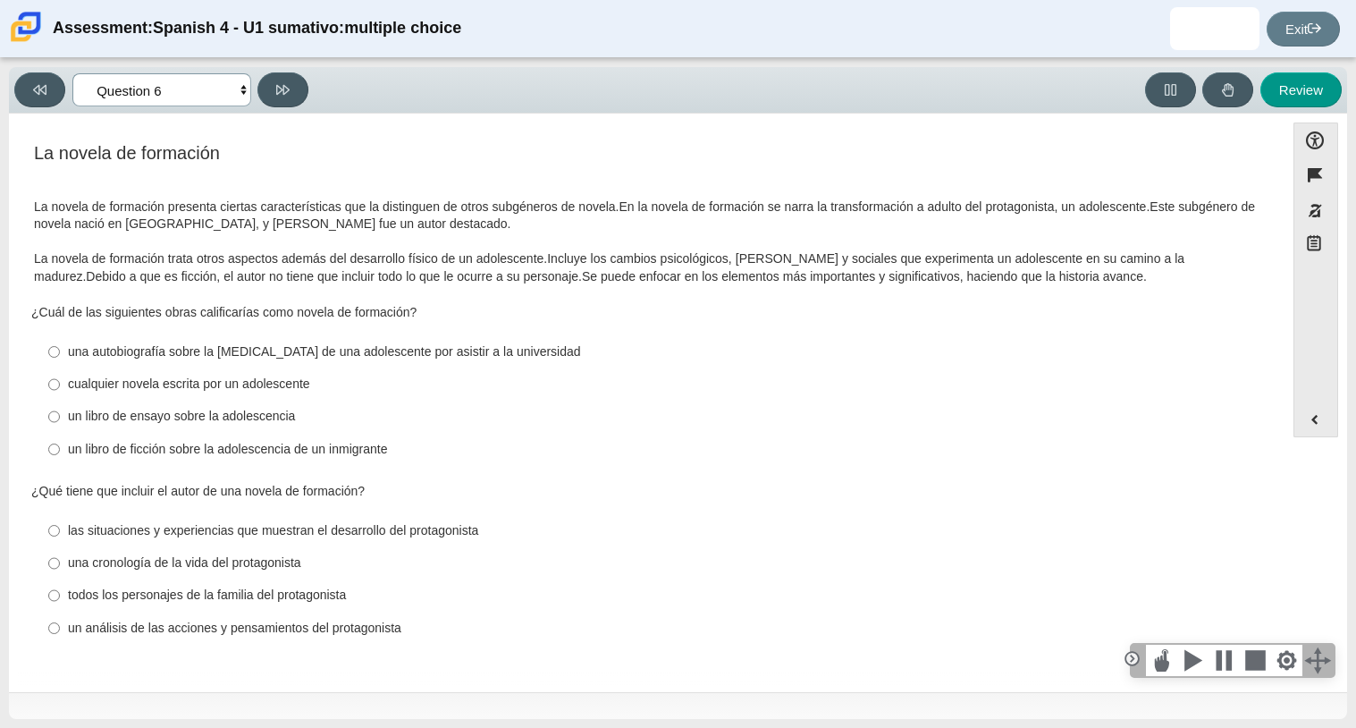
click at [148, 80] on select "Comprensión auditiva Question 1 Question 2 Question 3 Comprensión de lectura Qu…" at bounding box center [161, 89] width 179 height 33
click at [72, 73] on select "Comprensión auditiva Question 1 Question 2 Question 3 Comprensión de lectura Qu…" at bounding box center [161, 89] width 179 height 33
click at [185, 85] on select "Comprensión auditiva Question 1 Question 2 Question 3 Comprensión de lectura Qu…" at bounding box center [161, 89] width 179 height 33
click at [72, 73] on select "Comprensión auditiva Question 1 Question 2 Question 3 Comprensión de lectura Qu…" at bounding box center [161, 89] width 179 height 33
click at [230, 446] on div "un libro de ficción sobre la adolescencia de un inmigrante" at bounding box center [660, 450] width 1185 height 18
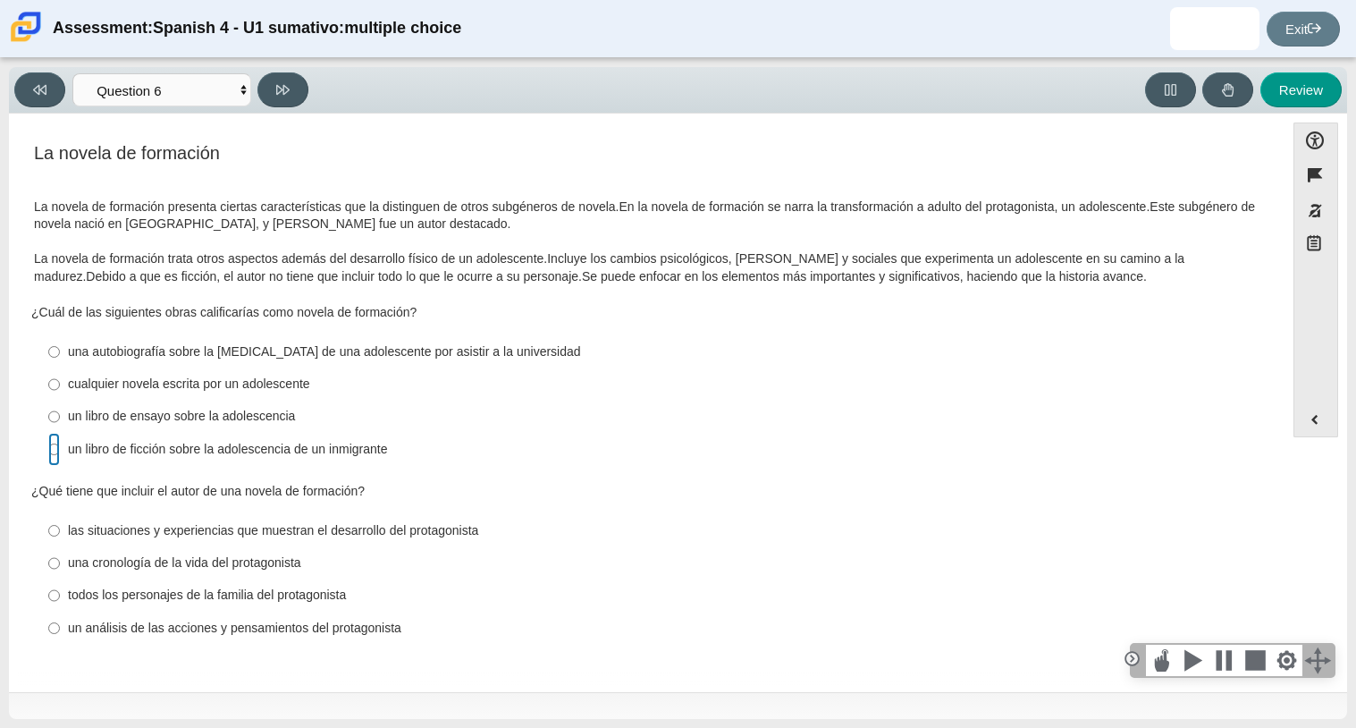
click at [60, 446] on input "un libro de ficción sobre la adolescencia de un inmigrante un libro de ficción …" at bounding box center [54, 449] width 12 height 32
radio input "true"
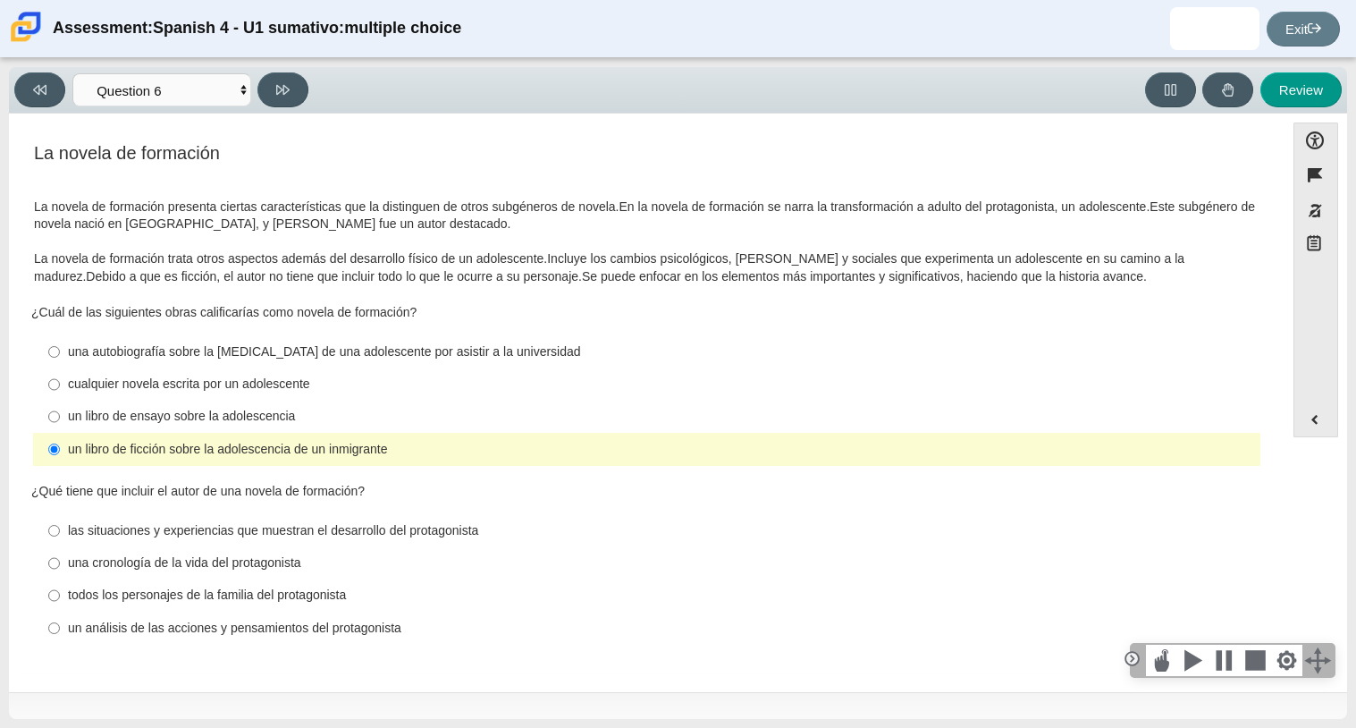
click at [390, 518] on label "las situaciones y experiencias que muestran el desarrollo del protagonista las …" at bounding box center [648, 530] width 1225 height 32
click at [60, 518] on input "las situaciones y experiencias que muestran el desarrollo del protagonista las …" at bounding box center [54, 530] width 12 height 32
radio input "true"
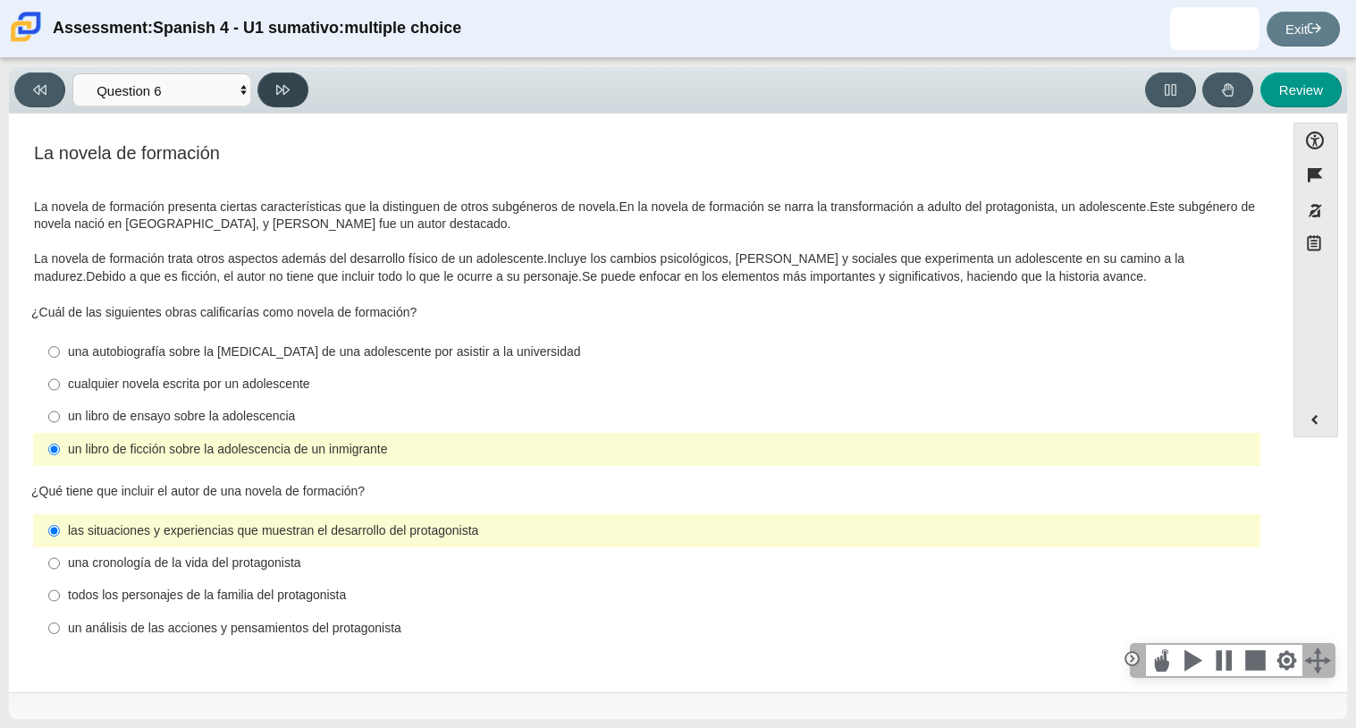
click at [276, 95] on icon at bounding box center [282, 89] width 13 height 13
select select "6168cc92-63b6-45d3-a929-0b9cba560165"
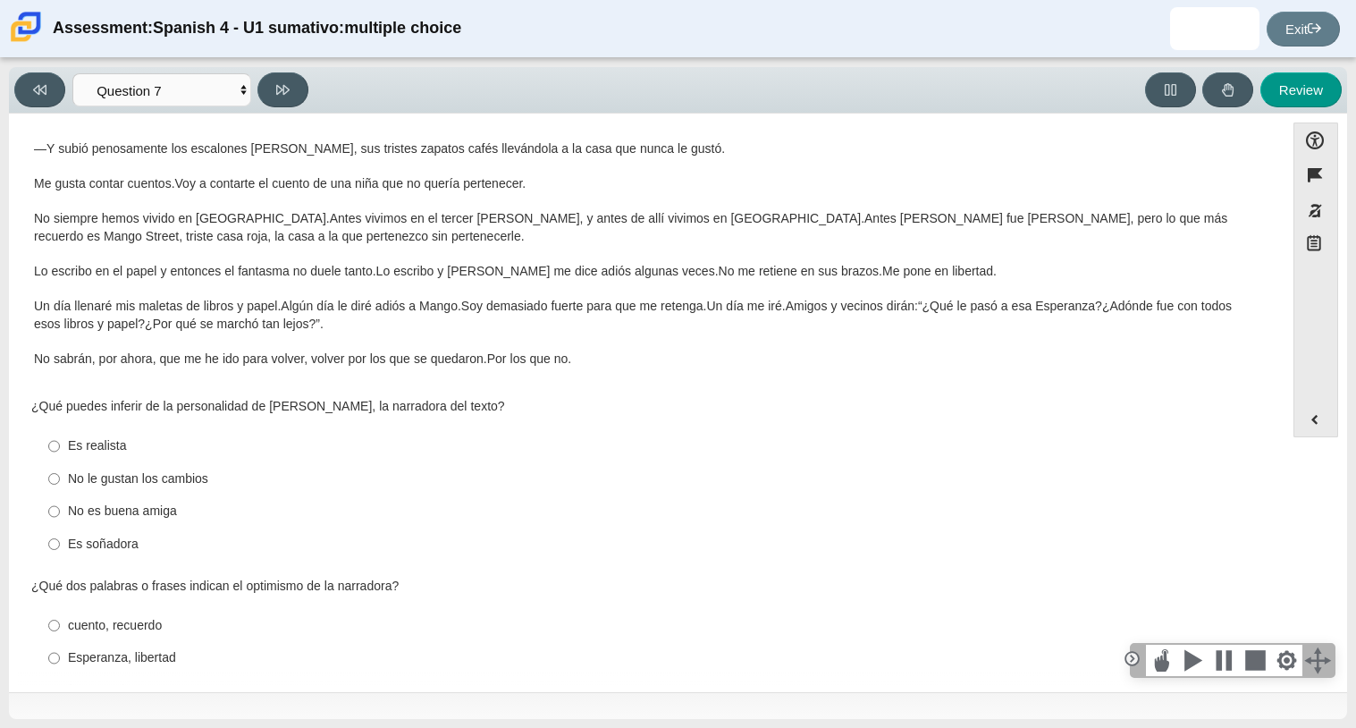
scroll to position [199, 0]
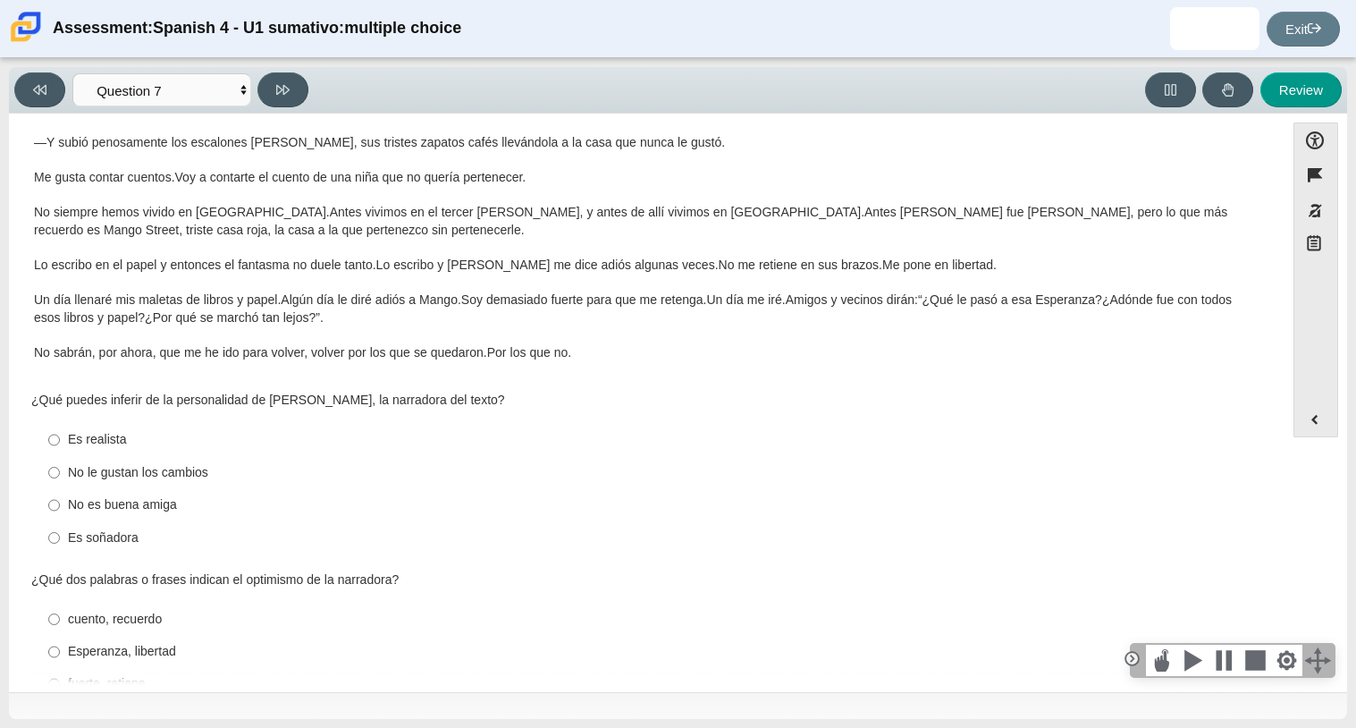
click at [125, 531] on div "Es soñadora" at bounding box center [660, 538] width 1185 height 18
click at [60, 531] on input "Es soñadora Es soñadora" at bounding box center [54, 537] width 12 height 32
radio input "true"
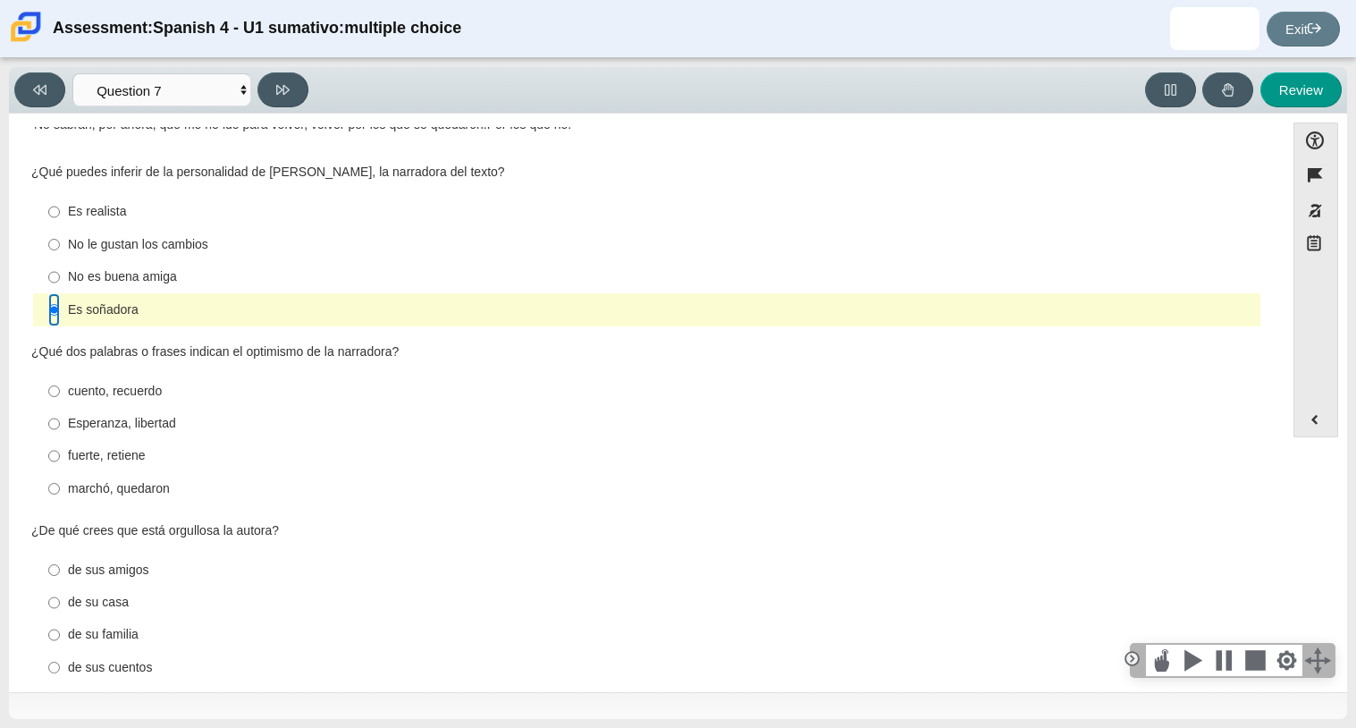
scroll to position [633, 0]
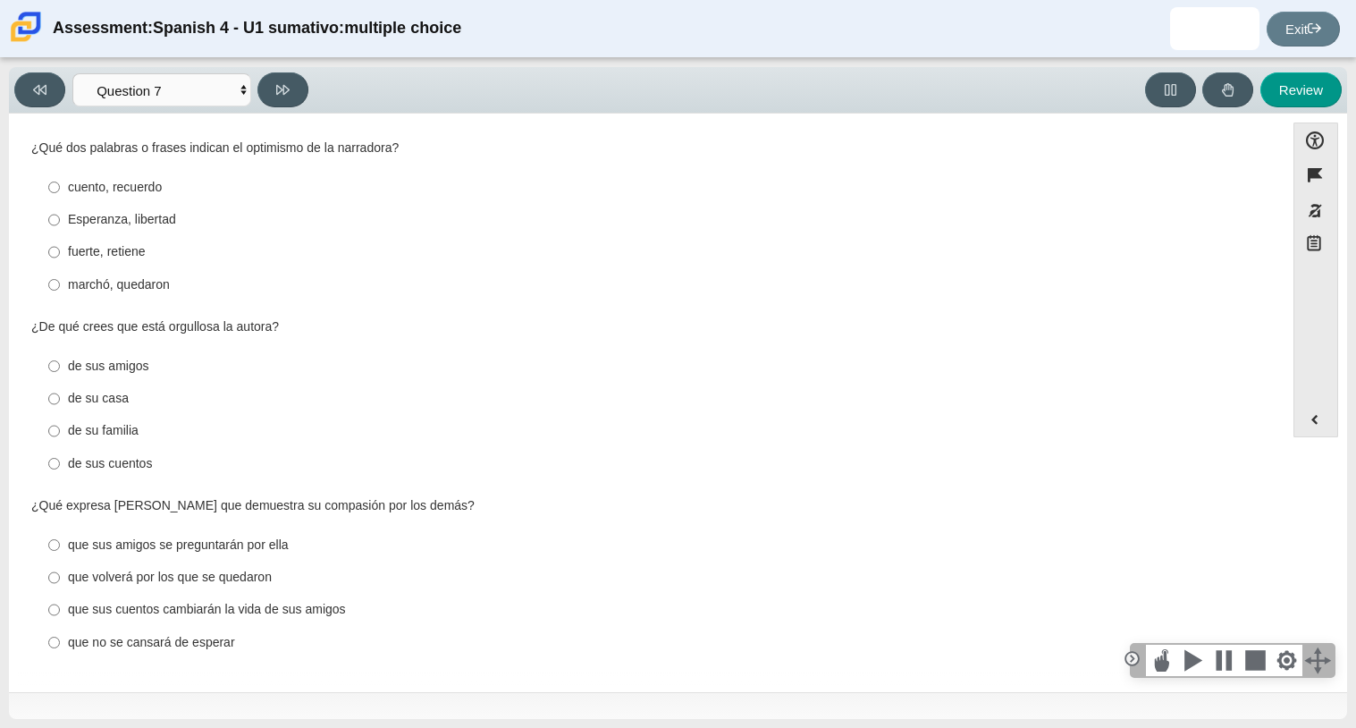
click at [140, 455] on div "de sus cuentos" at bounding box center [660, 464] width 1185 height 18
click at [60, 455] on input "de sus cuentos de sus cuentos" at bounding box center [54, 463] width 12 height 32
radio input "true"
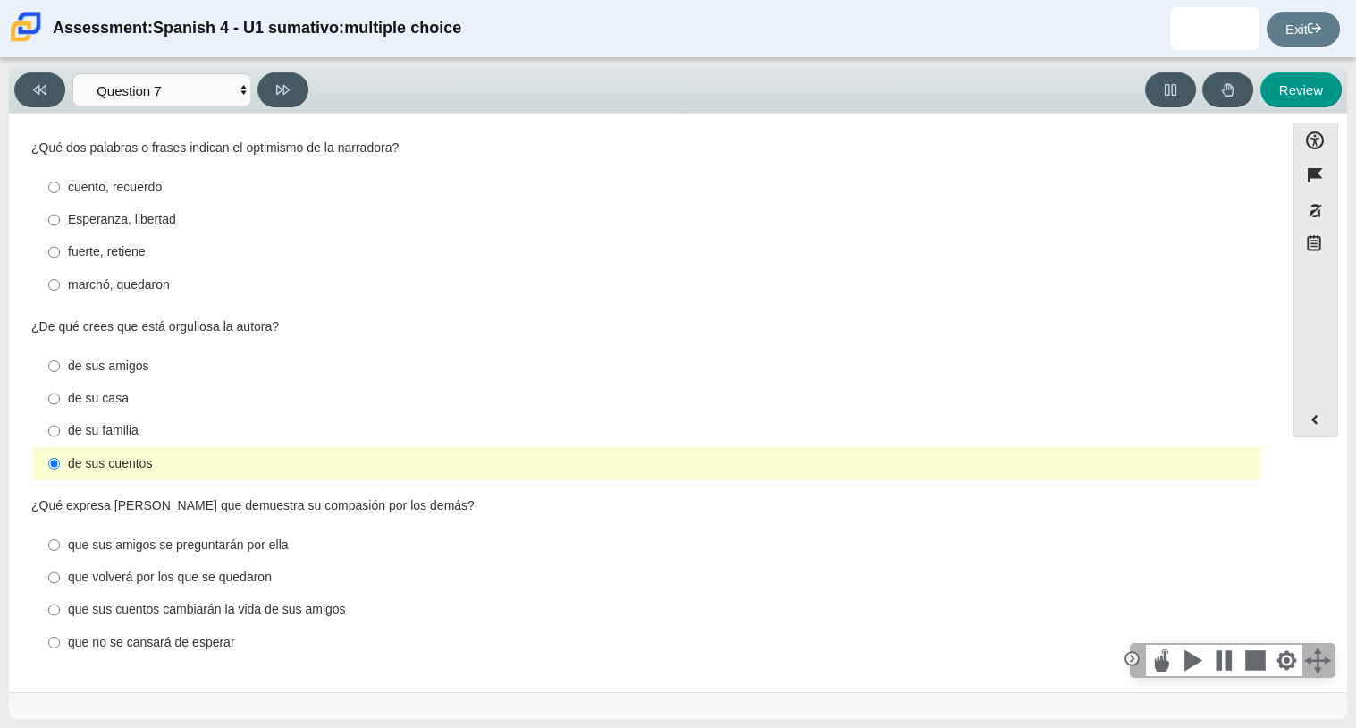
click at [279, 585] on div "que volverá por los que se quedaron" at bounding box center [660, 577] width 1185 height 18
click at [60, 585] on input "que volverá por los que se quedaron que volverá por los que se quedaron" at bounding box center [54, 577] width 12 height 32
radio input "true"
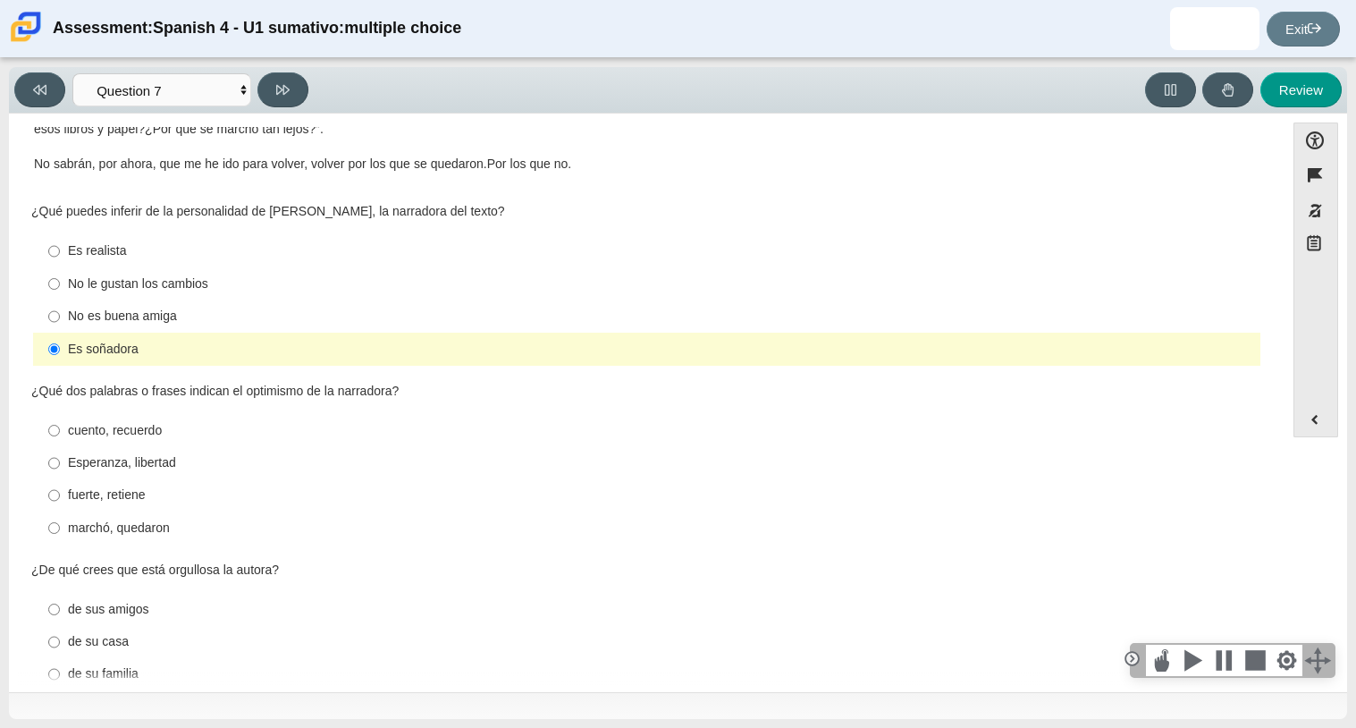
scroll to position [382, 0]
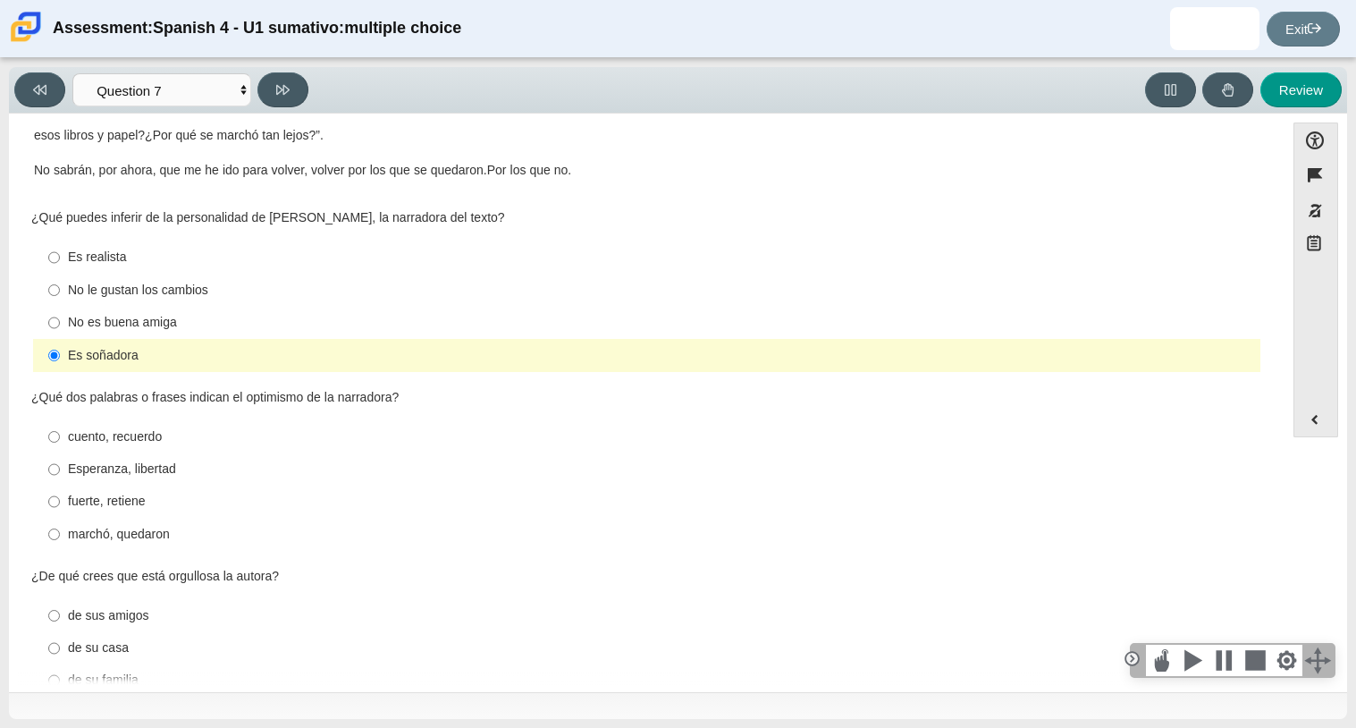
click at [178, 501] on div "fuerte, retiene" at bounding box center [660, 501] width 1185 height 18
click at [60, 501] on input "fuerte, retiene fuerte, retiene" at bounding box center [54, 501] width 12 height 32
radio input "true"
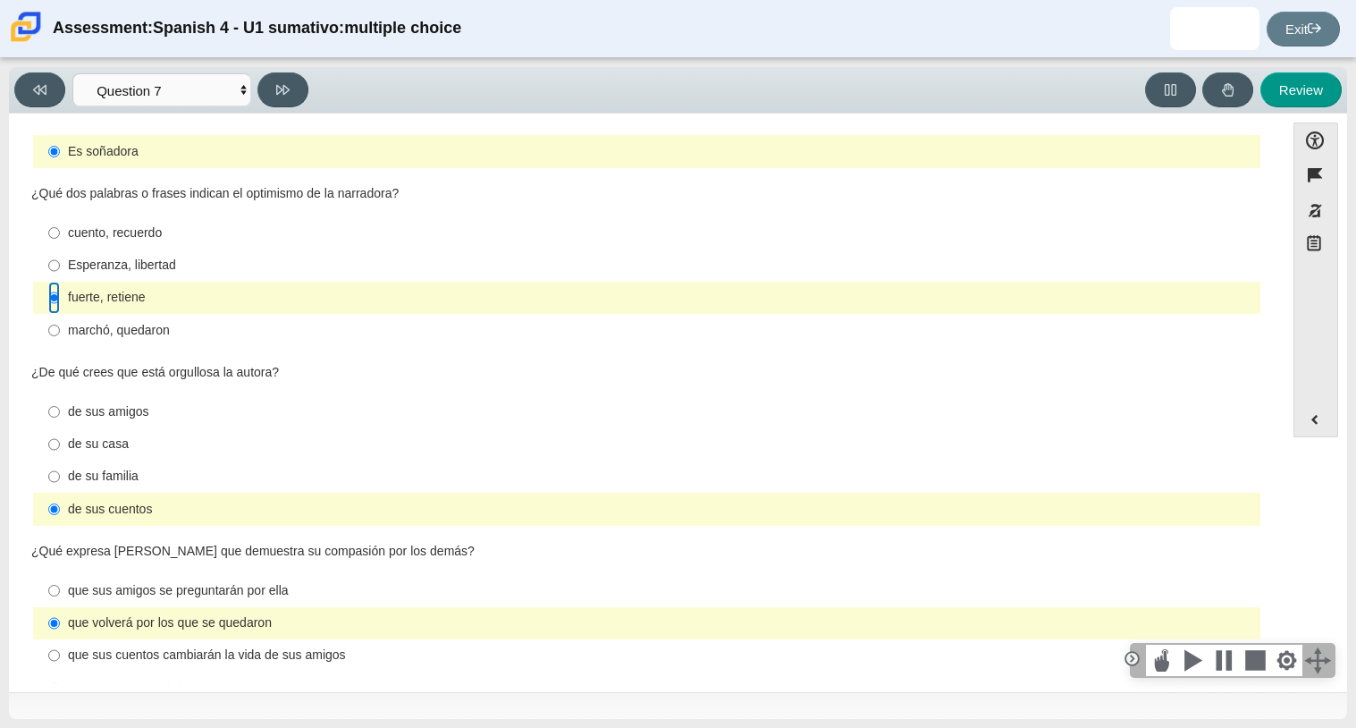
scroll to position [569, 0]
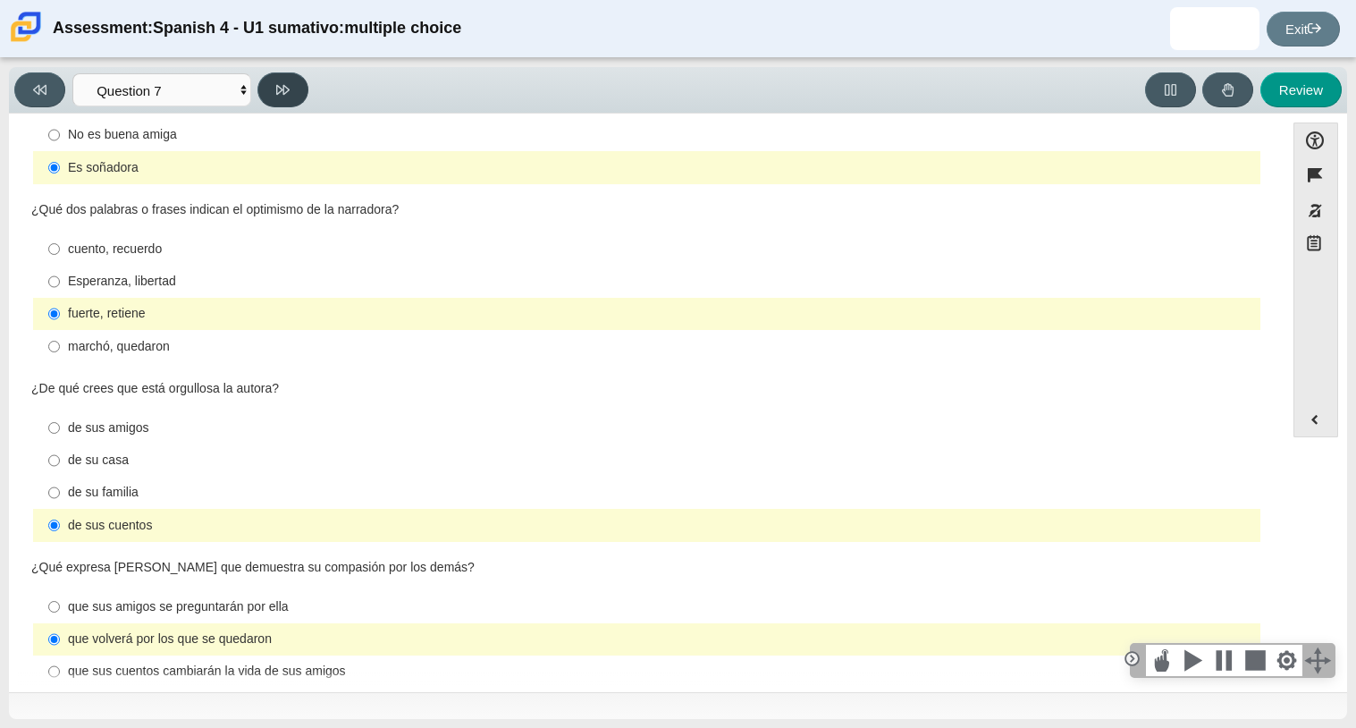
click at [271, 87] on button at bounding box center [282, 89] width 51 height 35
select select "98fe3b59-0d4b-482f-94e6-cc4dee5e60d3"
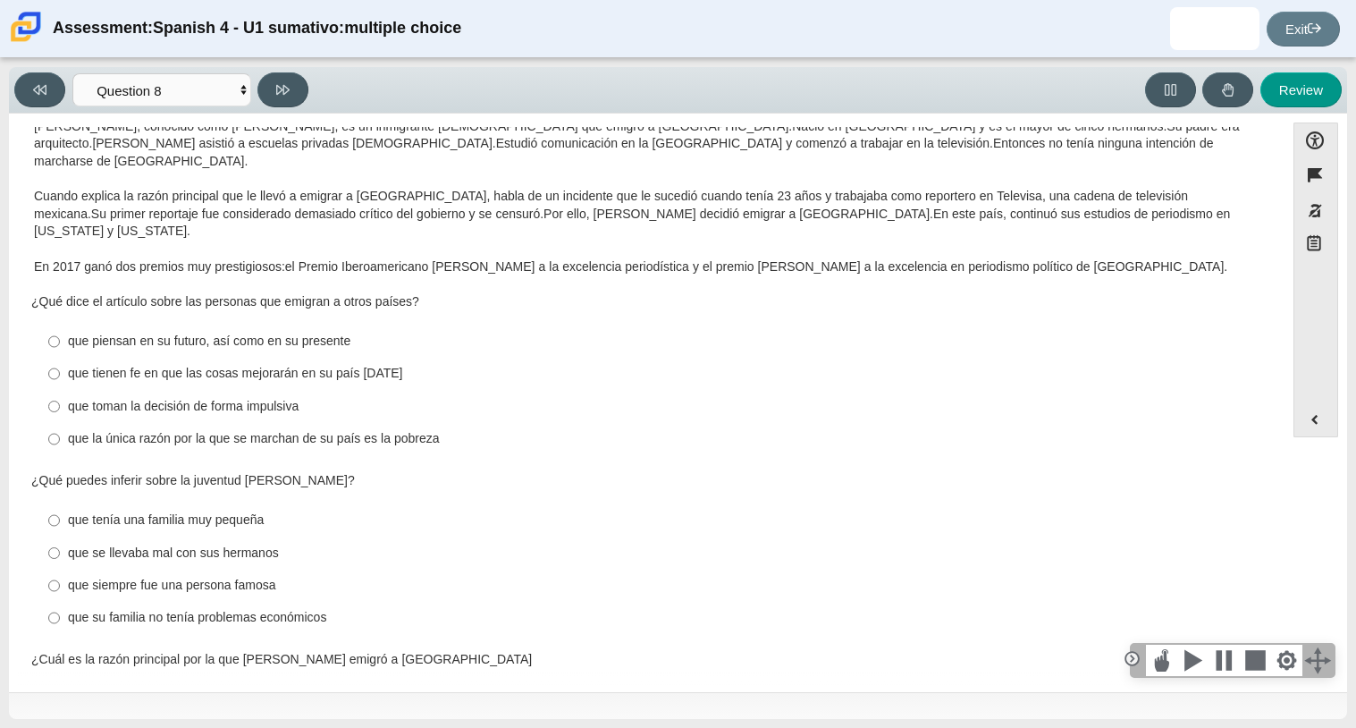
scroll to position [0, 0]
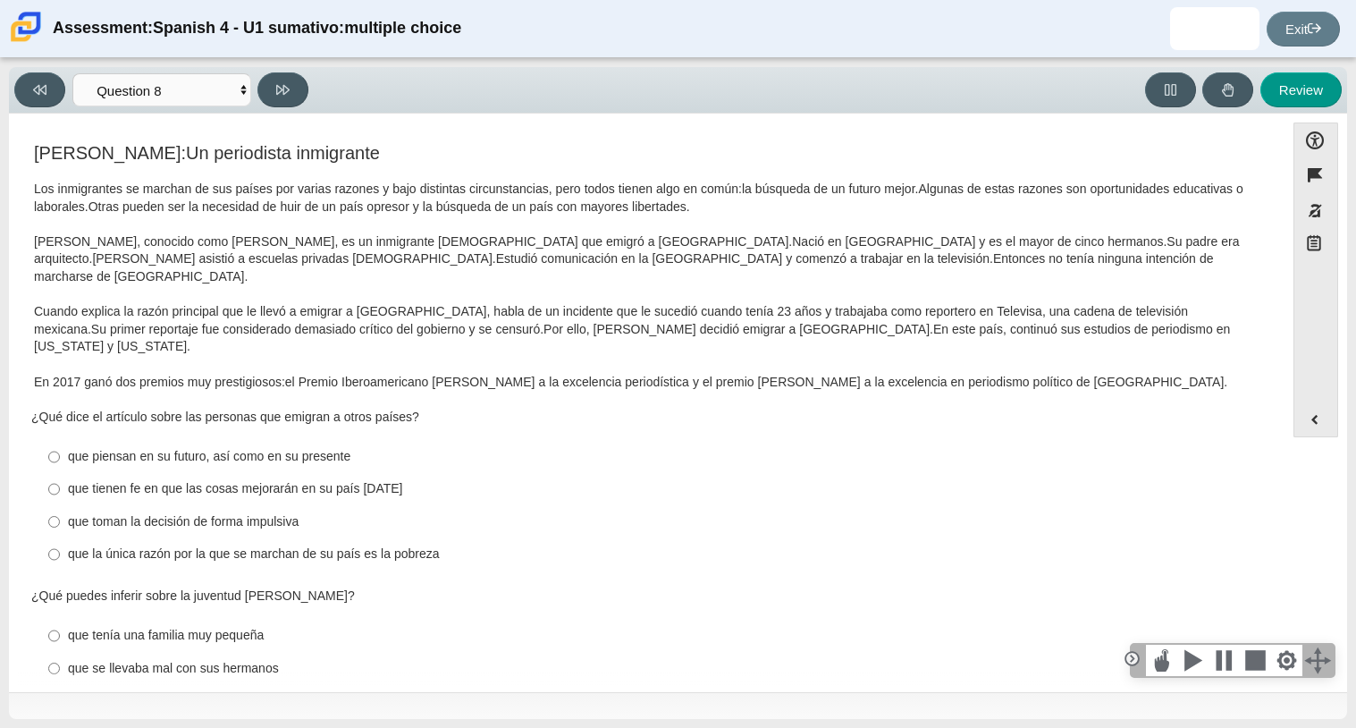
click at [239, 513] on div "que toman la decisión de forma impulsiva" at bounding box center [660, 522] width 1185 height 18
click at [60, 505] on input "que toman la decisión de forma impulsiva que toman la decisión de forma impulsi…" at bounding box center [54, 521] width 12 height 32
radio input "true"
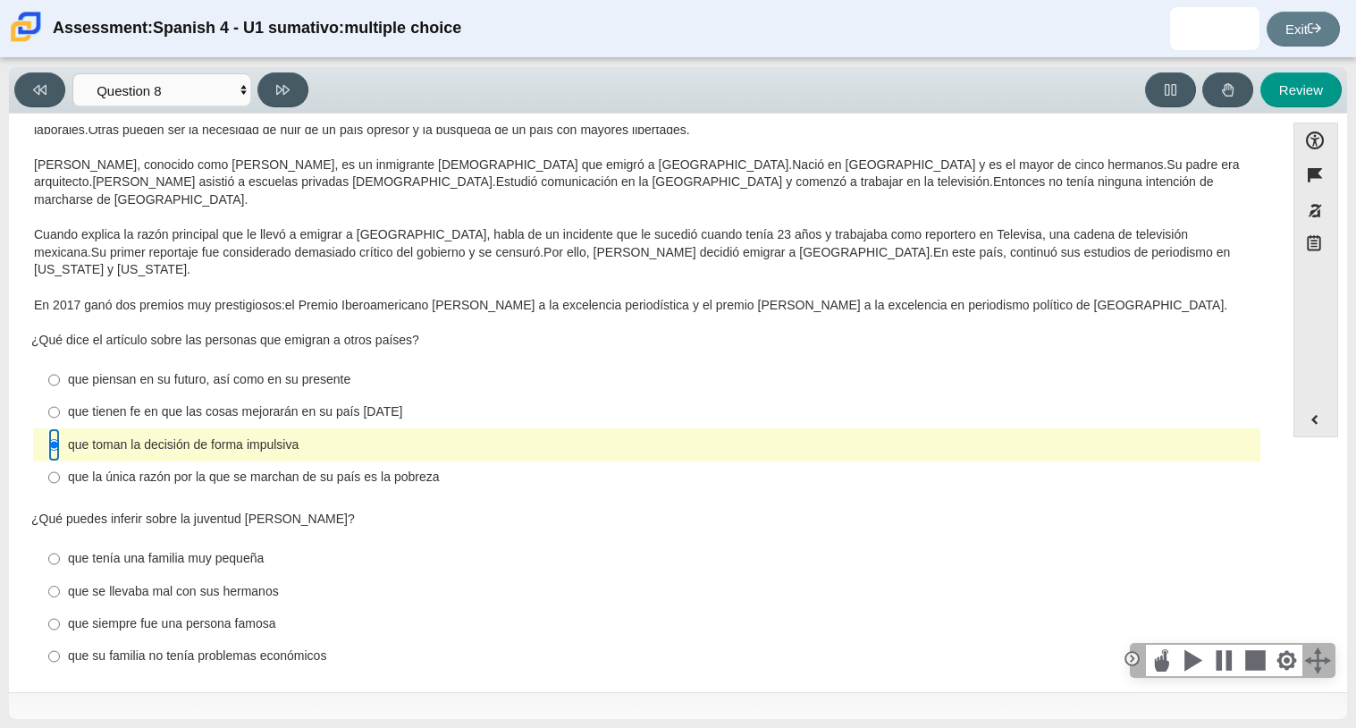
scroll to position [81, 0]
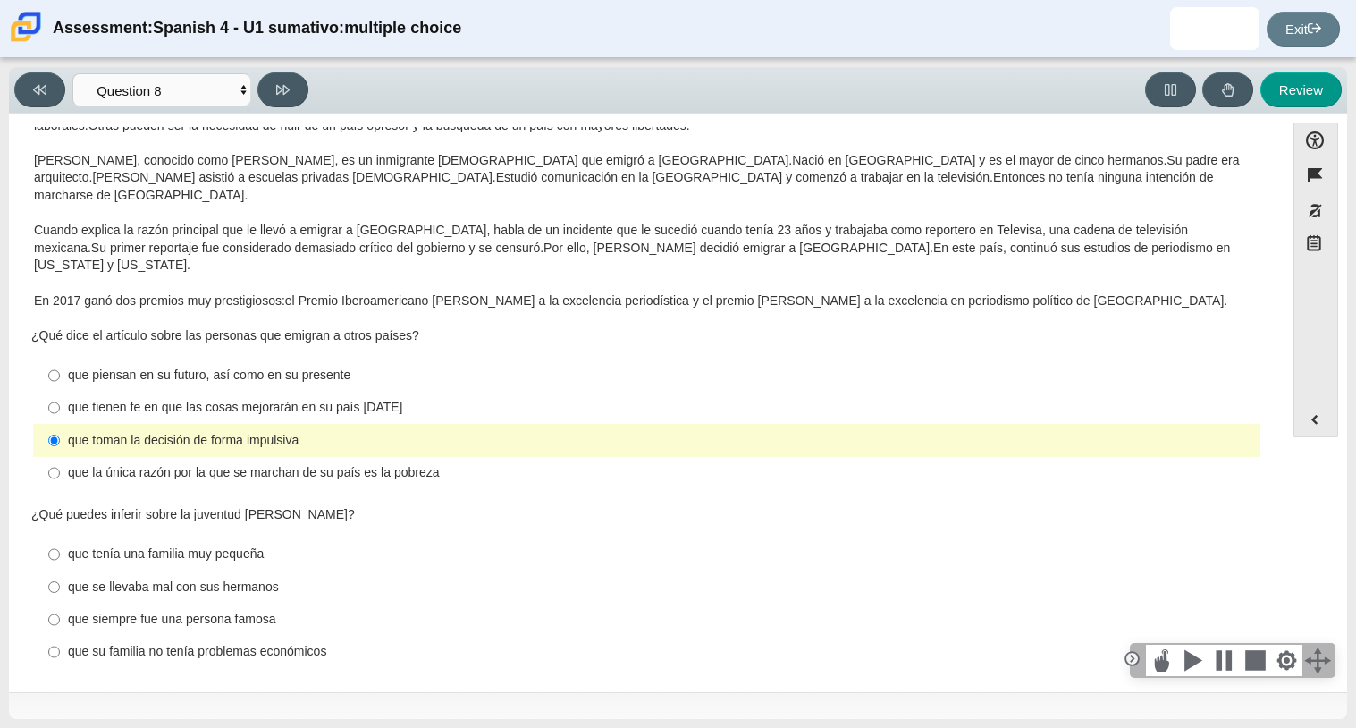
click at [334, 359] on label "que piensan en su futuro, así como en su presente que piensan en su futuro, así…" at bounding box center [648, 375] width 1225 height 32
click at [60, 359] on input "que piensan en su futuro, así como en su presente que piensan en su futuro, así…" at bounding box center [54, 375] width 12 height 32
radio input "true"
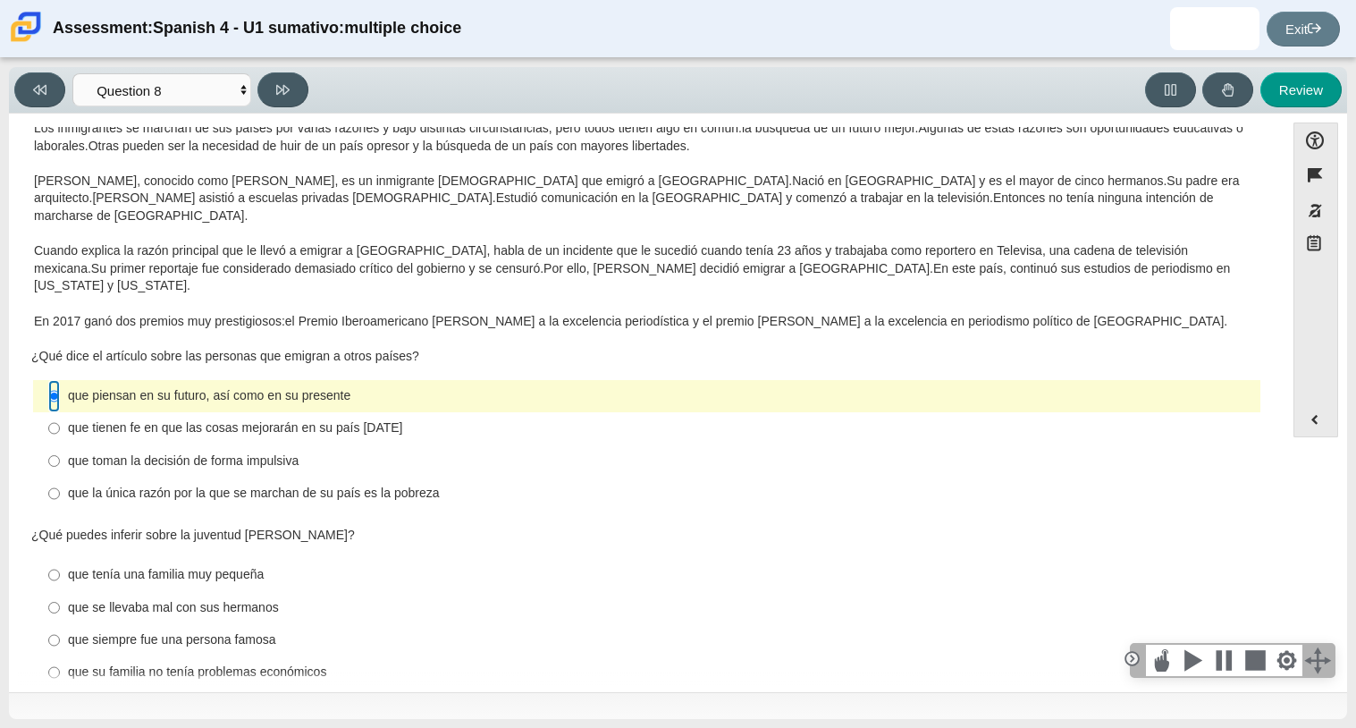
scroll to position [67, 0]
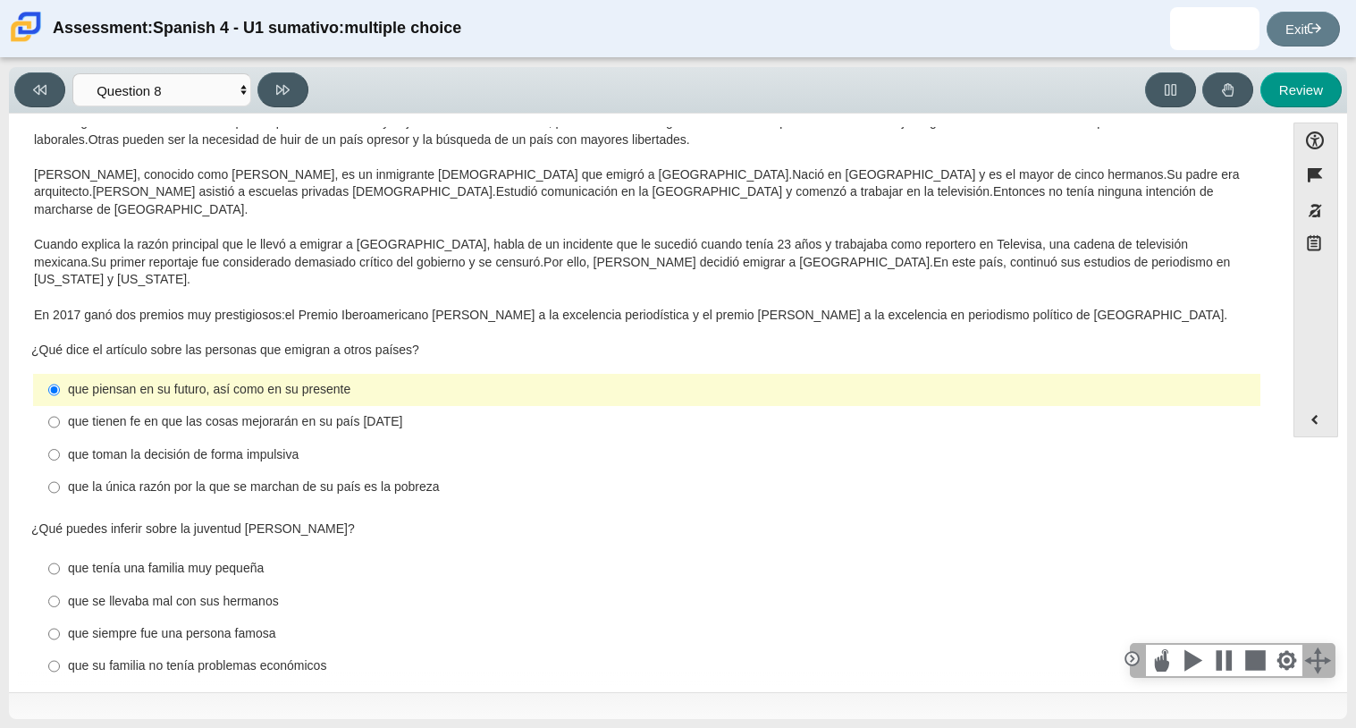
click at [265, 657] on div "que su familia no tenía problemas económicos" at bounding box center [660, 666] width 1185 height 18
click at [60, 650] on input "que su familia no tenía problemas económicos que su familia no tenía problemas …" at bounding box center [54, 666] width 12 height 32
radio input "true"
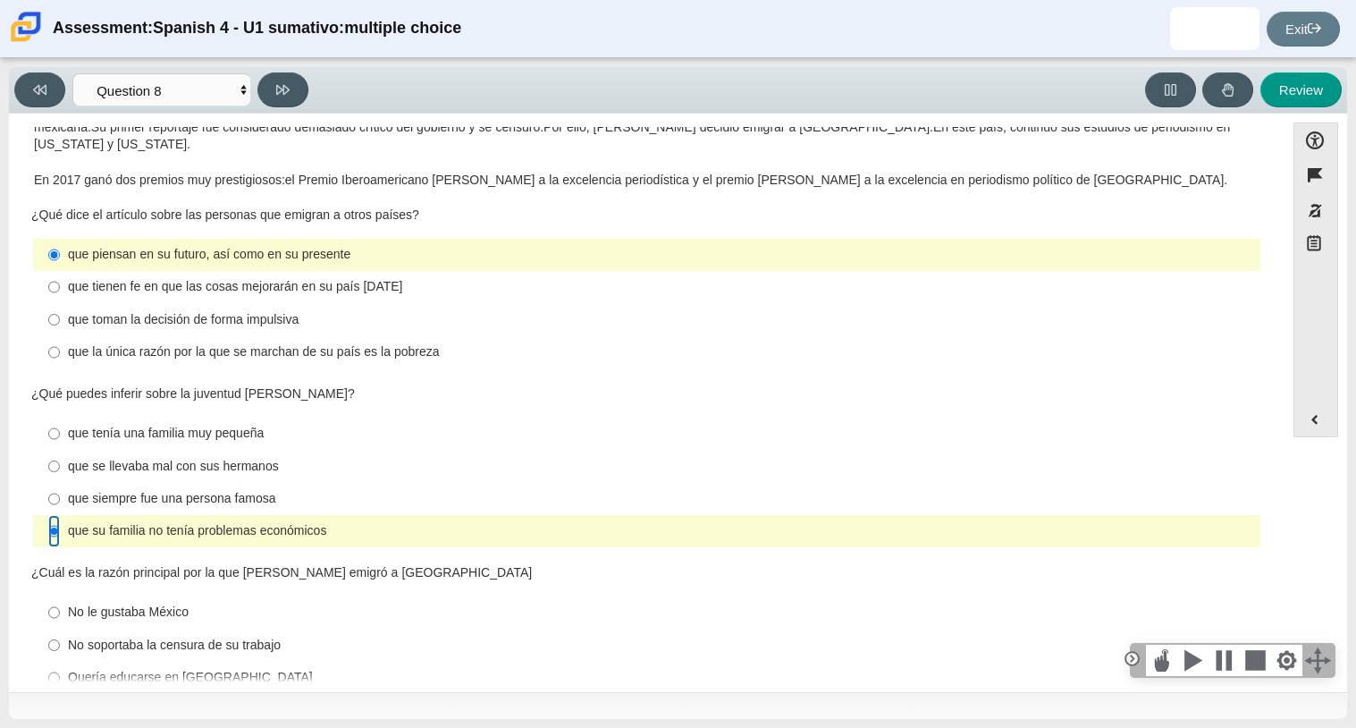
scroll to position [206, 0]
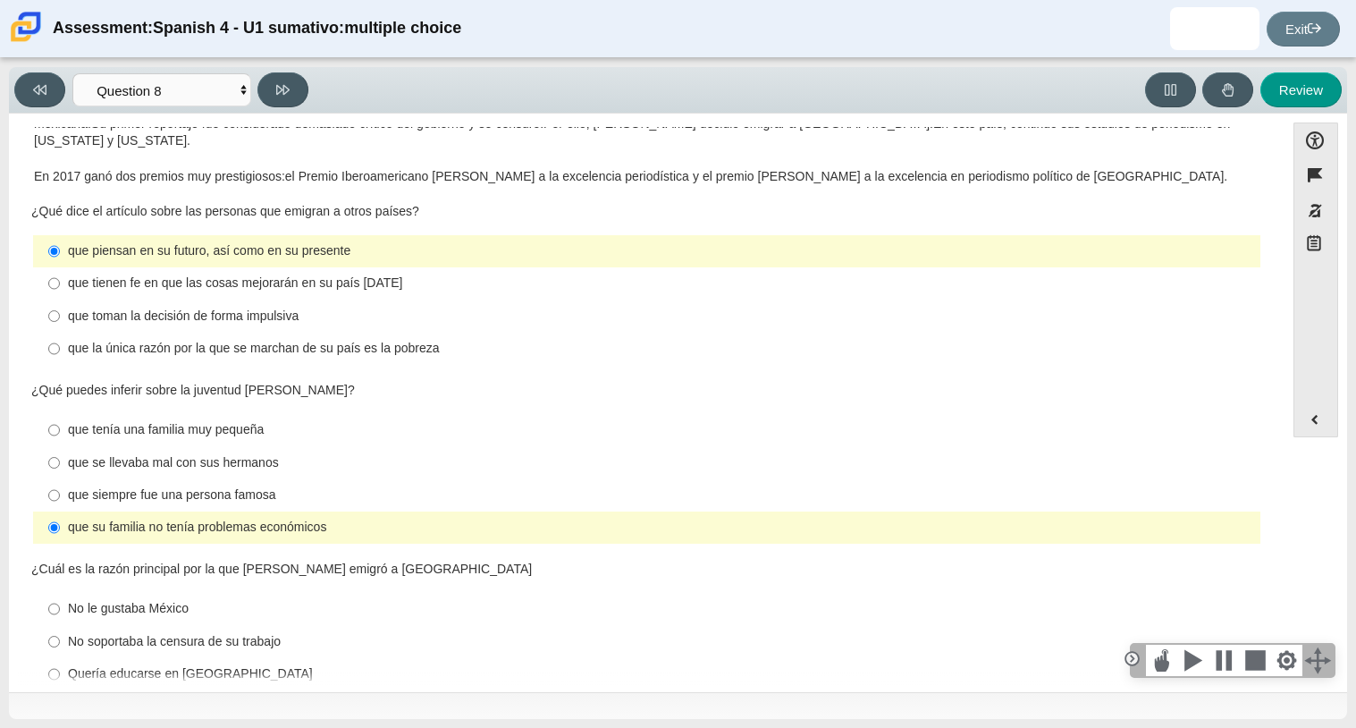
click at [262, 633] on div "No soportaba la censura de su trabajo" at bounding box center [660, 642] width 1185 height 18
click at [60, 625] on input "No soportaba la censura de su trabajo No soportaba la censura de su trabajo" at bounding box center [54, 641] width 12 height 32
radio input "true"
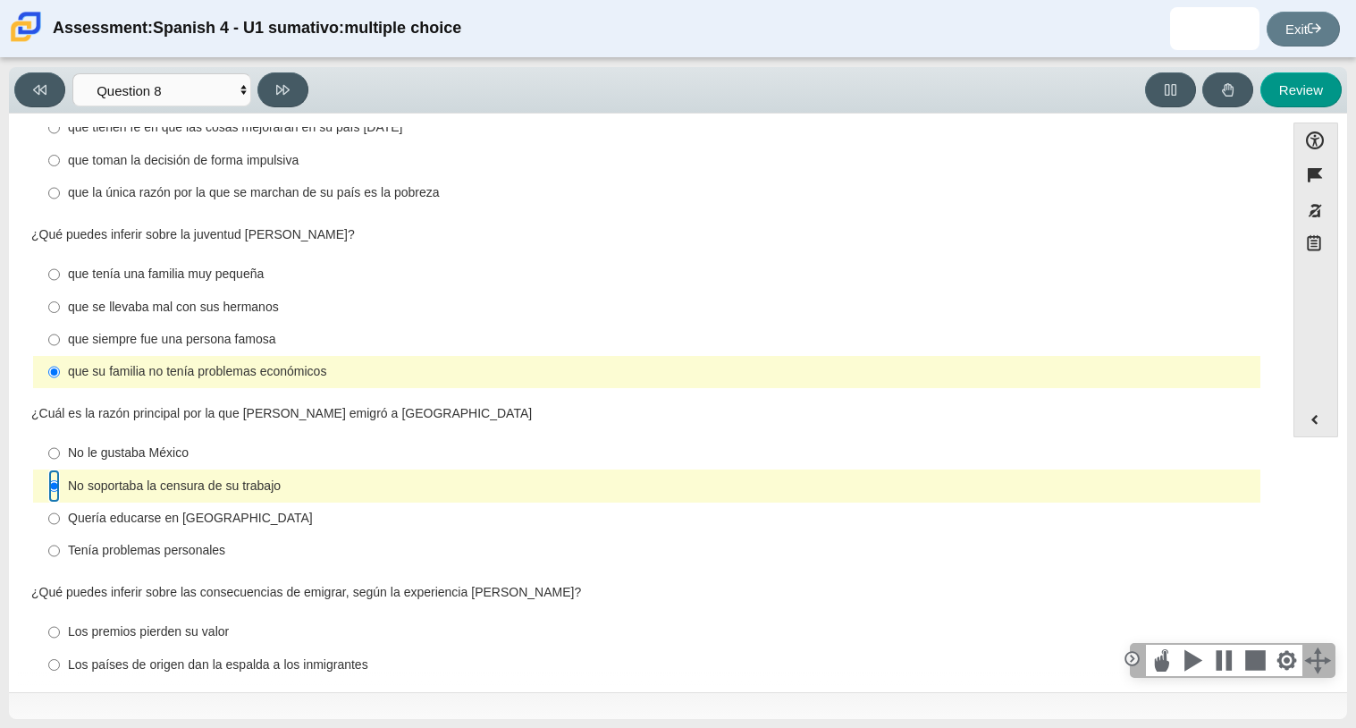
scroll to position [415, 0]
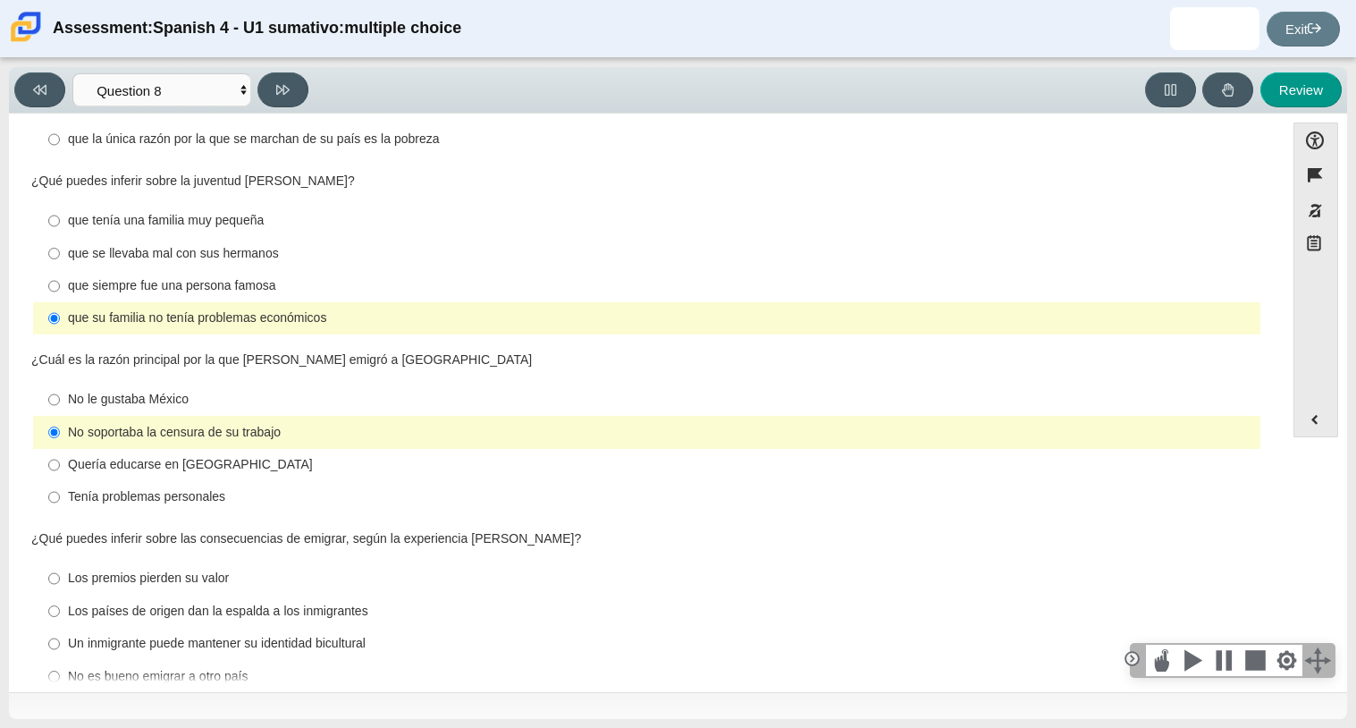
click at [206, 635] on div "Un inmigrante puede mantener su identidad bicultural" at bounding box center [660, 644] width 1185 height 18
click at [60, 627] on input "Un inmigrante puede mantener su identidad bicultural Un inmigrante puede manten…" at bounding box center [54, 643] width 12 height 32
radio input "true"
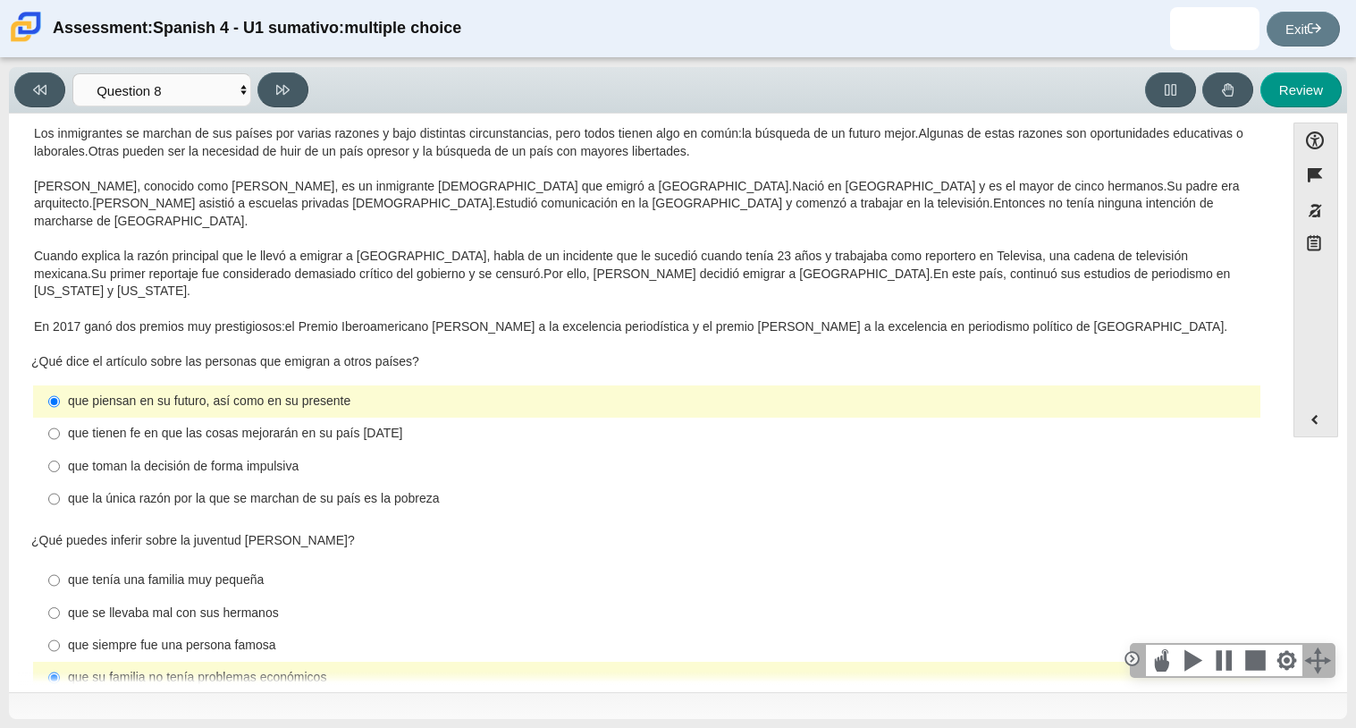
scroll to position [53, 0]
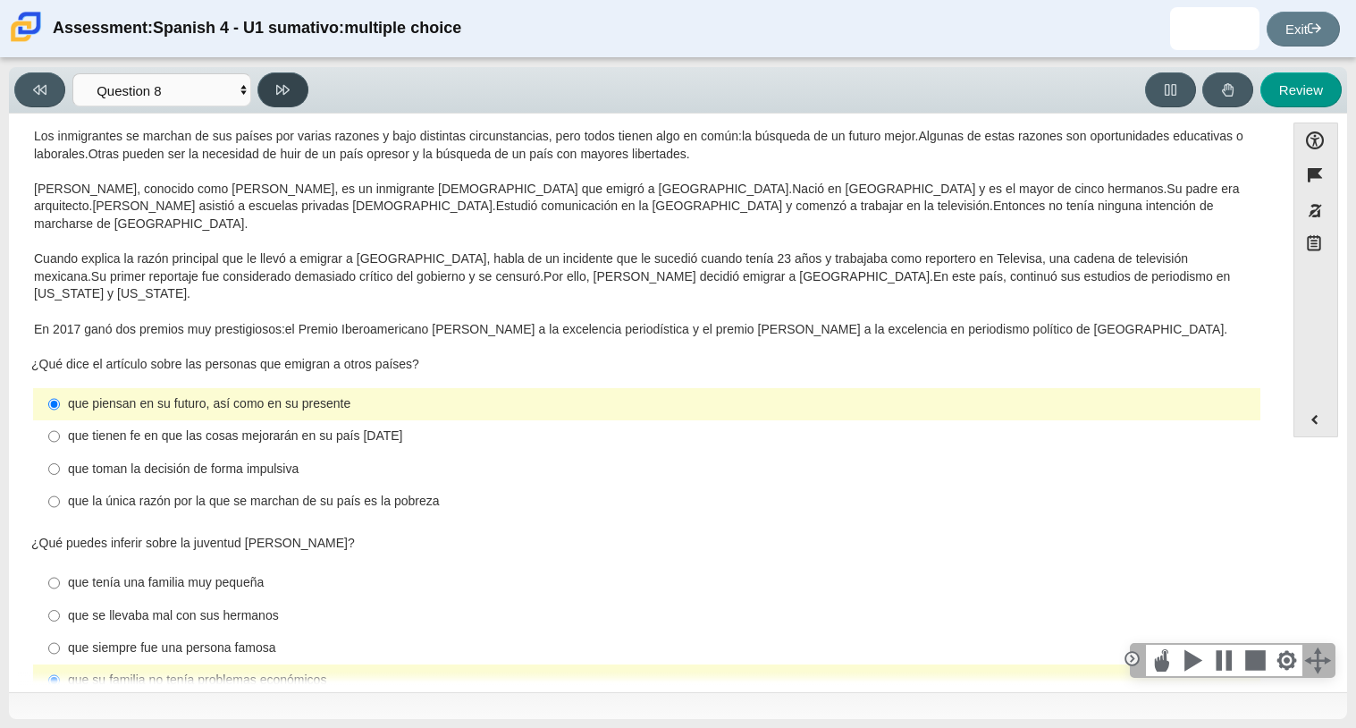
click at [299, 88] on button at bounding box center [282, 89] width 51 height 35
select select "review"
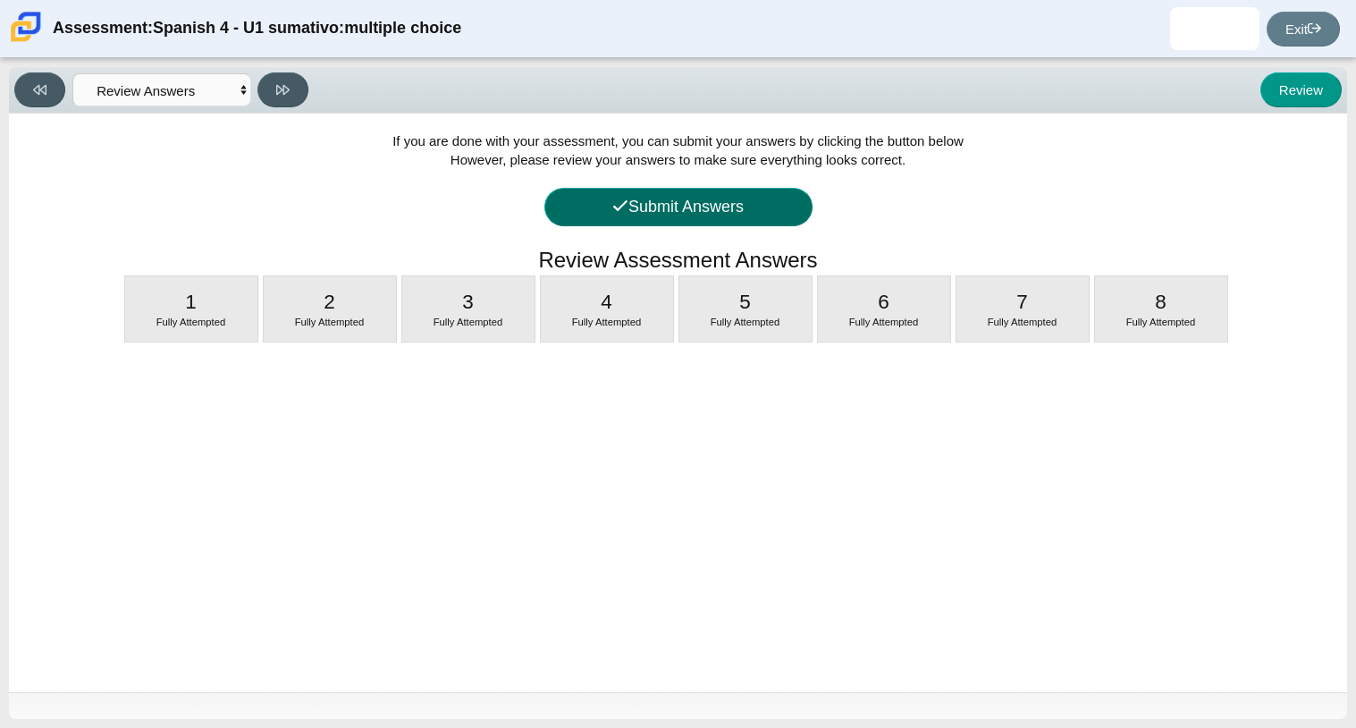
click at [696, 203] on button "Submit Answers" at bounding box center [678, 207] width 268 height 38
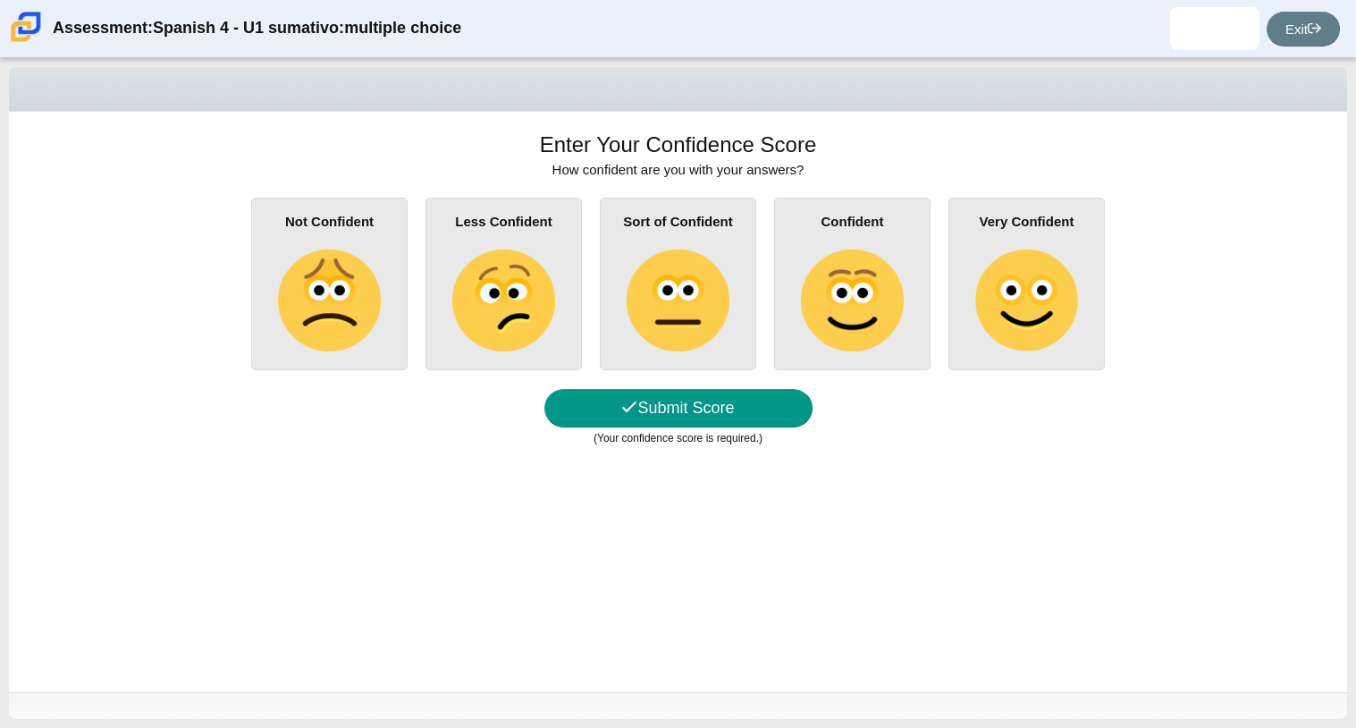
click at [830, 275] on img at bounding box center [852, 300] width 102 height 102
click at [0, 0] on input "Confident" at bounding box center [0, 0] width 0 height 0
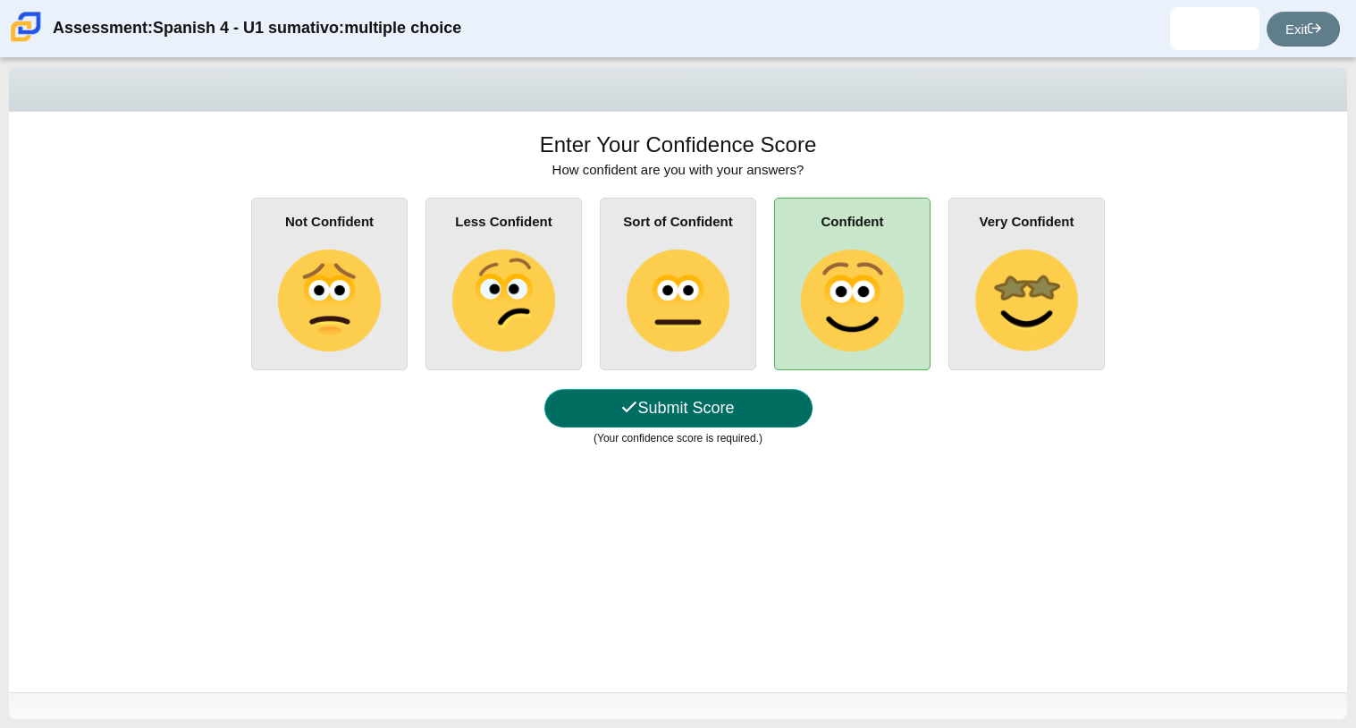
click at [755, 410] on button "Submit Score" at bounding box center [678, 408] width 268 height 38
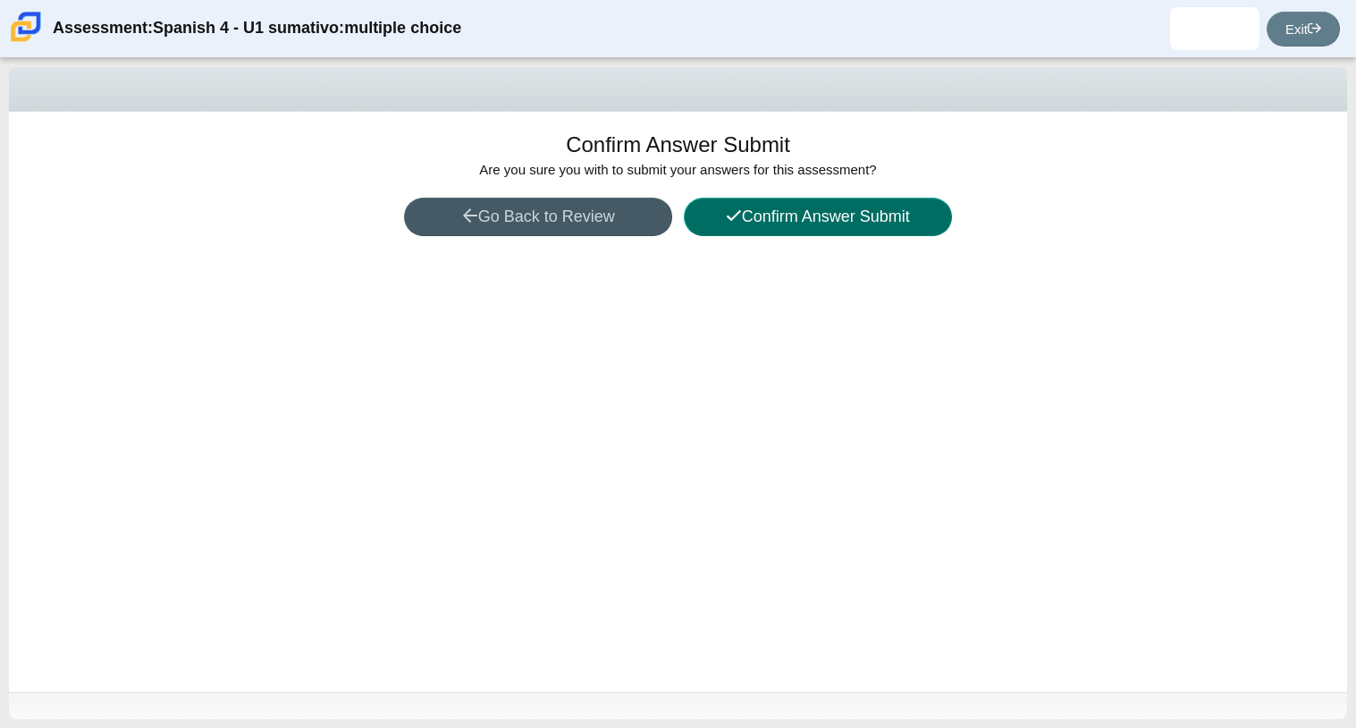
click at [719, 220] on button "Confirm Answer Submit" at bounding box center [818, 217] width 268 height 38
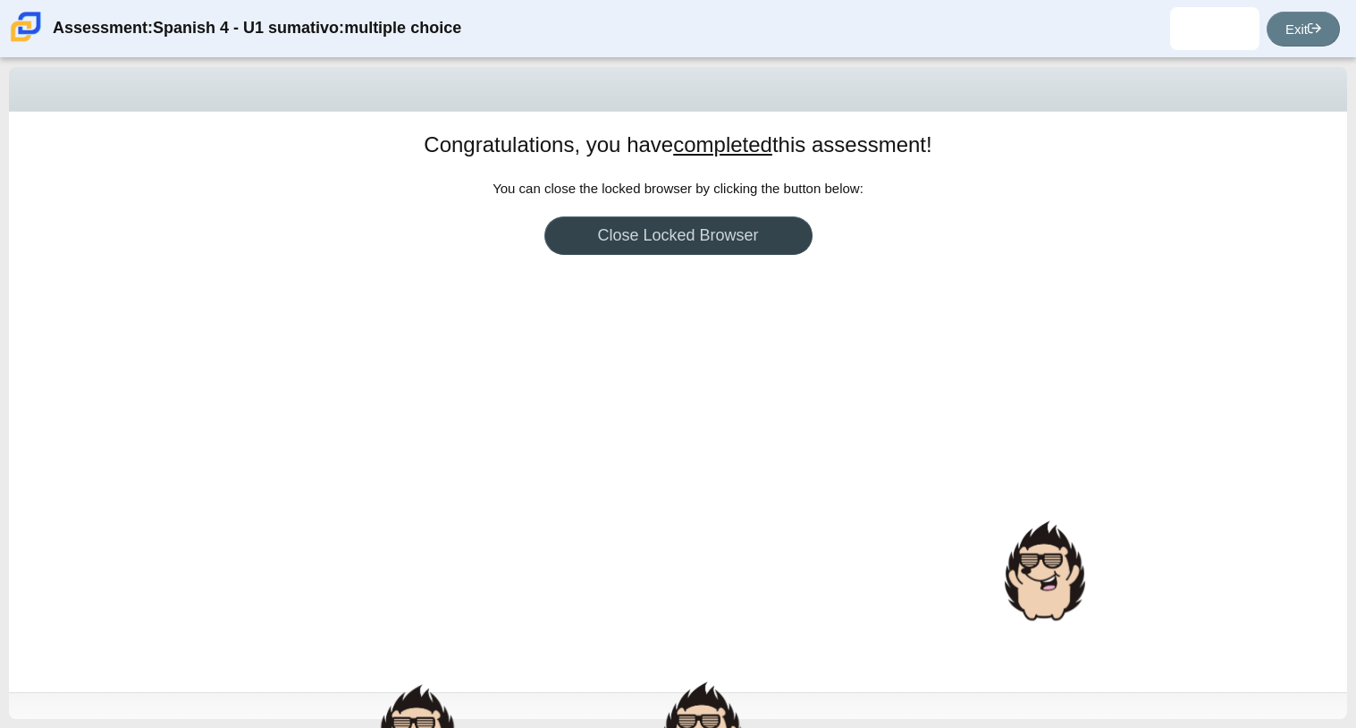
click at [744, 237] on link "Close Locked Browser" at bounding box center [678, 235] width 268 height 38
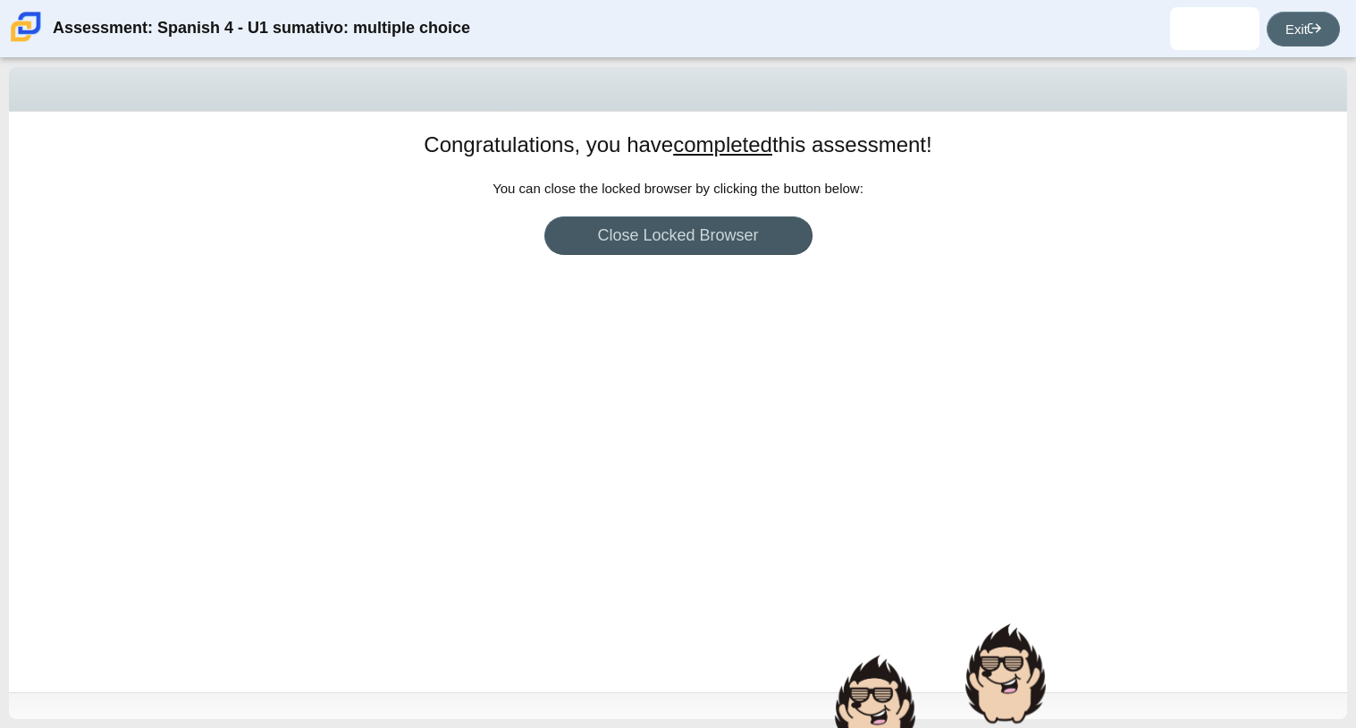
click at [1308, 12] on link "Exit" at bounding box center [1303, 29] width 73 height 35
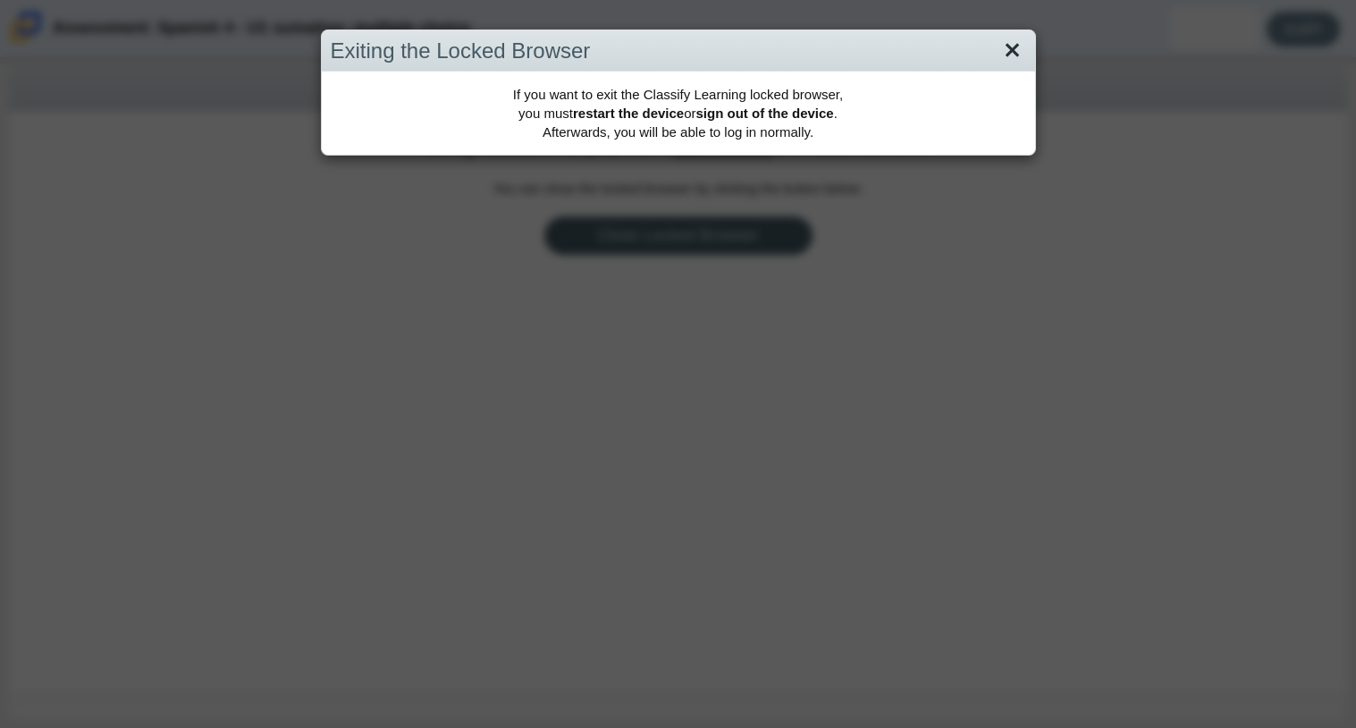
click at [1022, 46] on link "Close" at bounding box center [1012, 51] width 28 height 30
